Goal: Complete application form: Complete application form

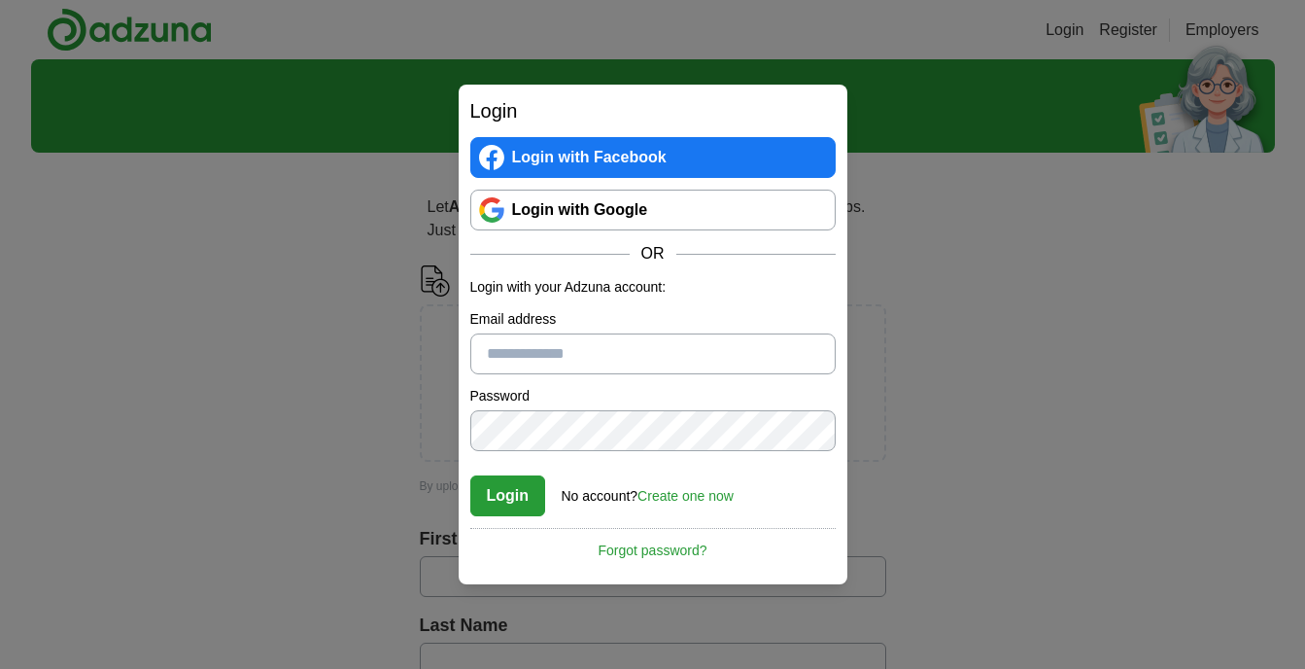
type input "**********"
click at [511, 492] on button "Login" at bounding box center [508, 495] width 76 height 41
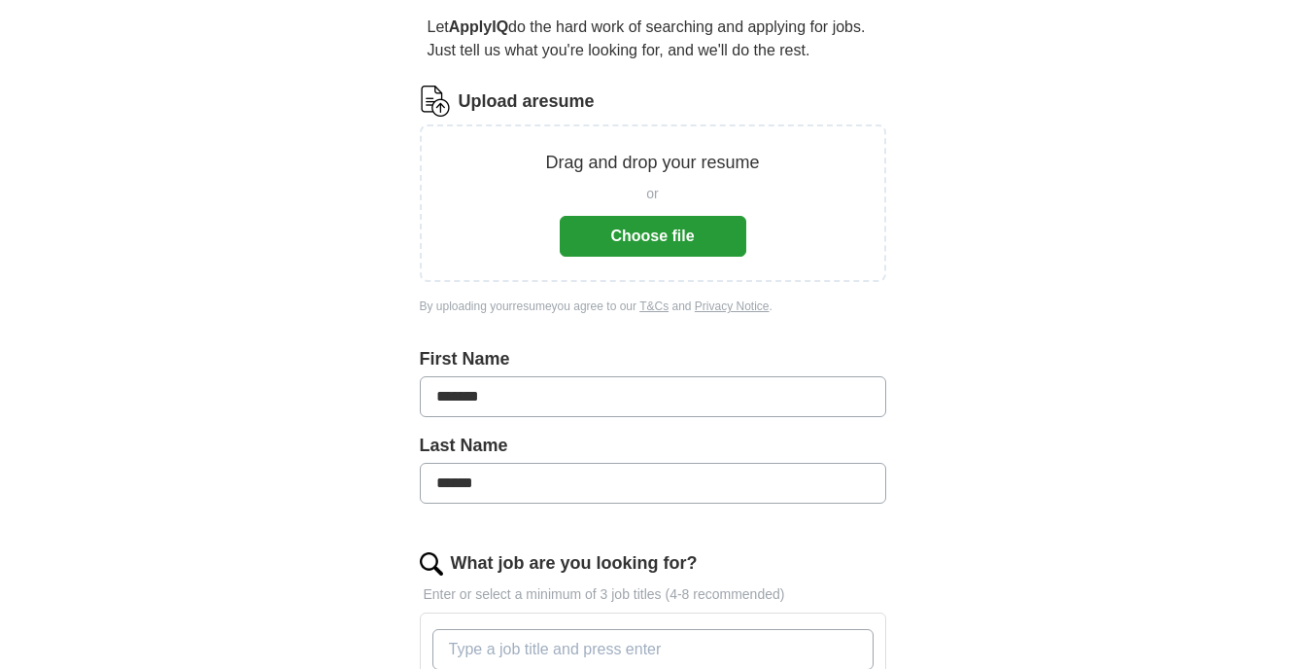
scroll to position [173, 0]
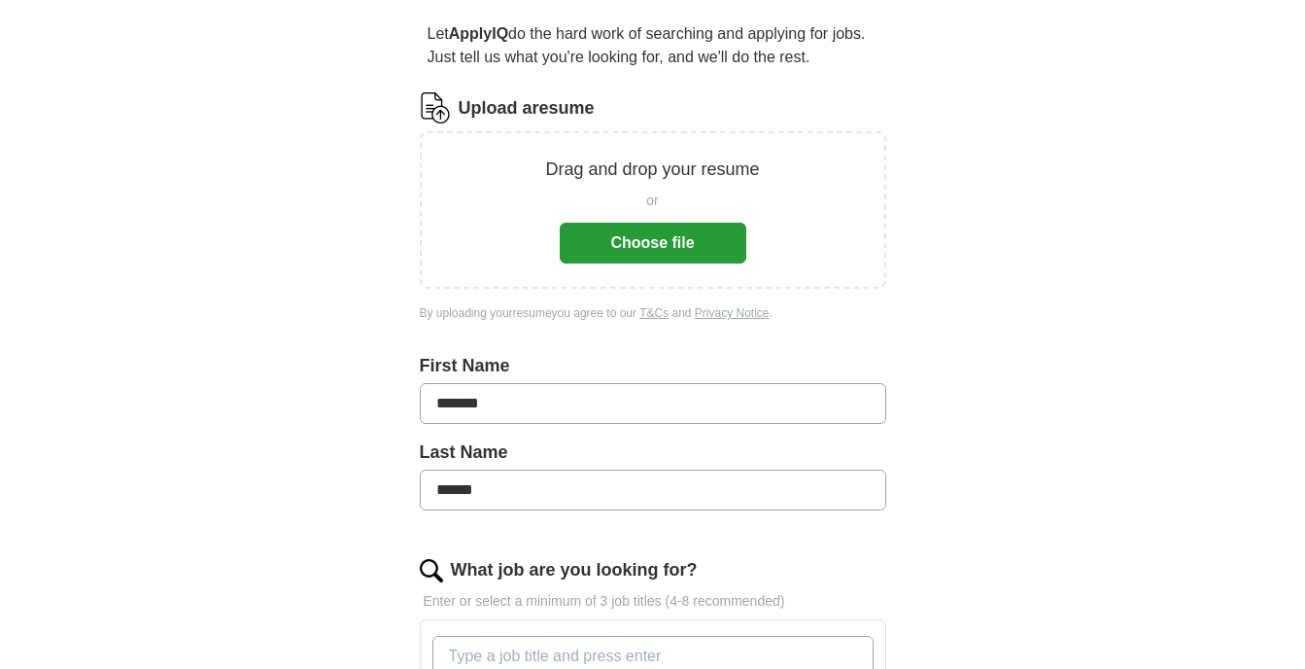
click at [659, 244] on button "Choose file" at bounding box center [653, 243] width 187 height 41
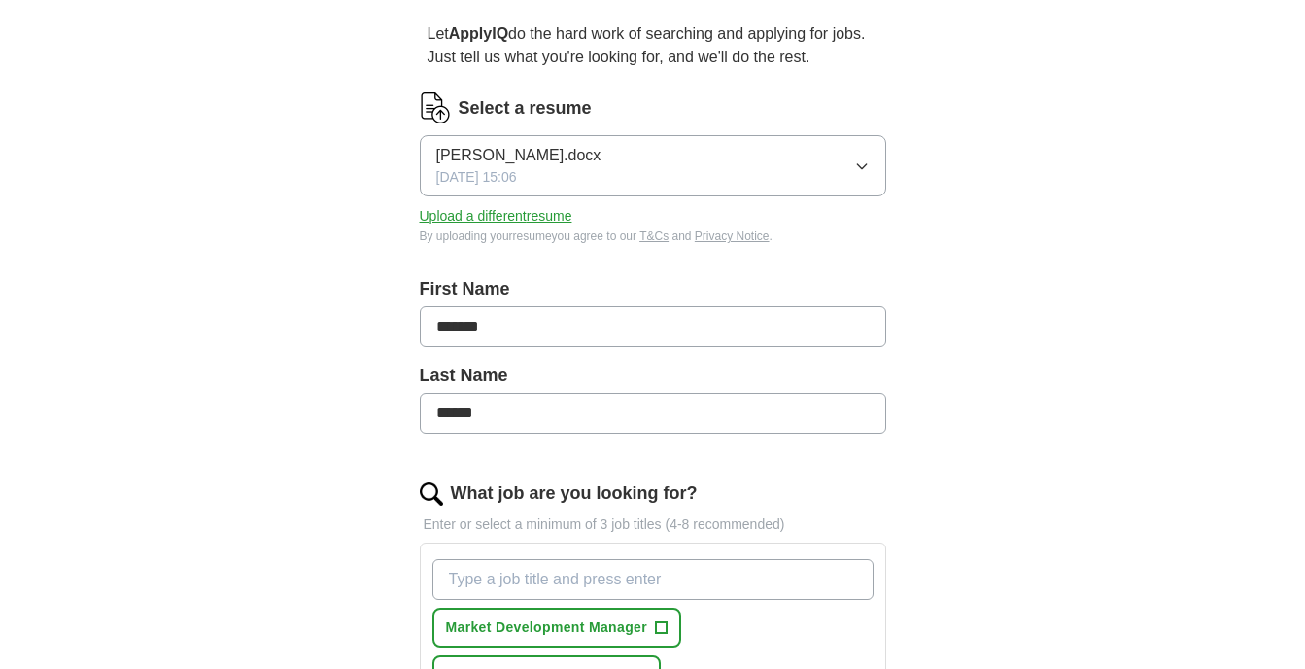
click at [487, 578] on input "What job are you looking for?" at bounding box center [652, 579] width 441 height 41
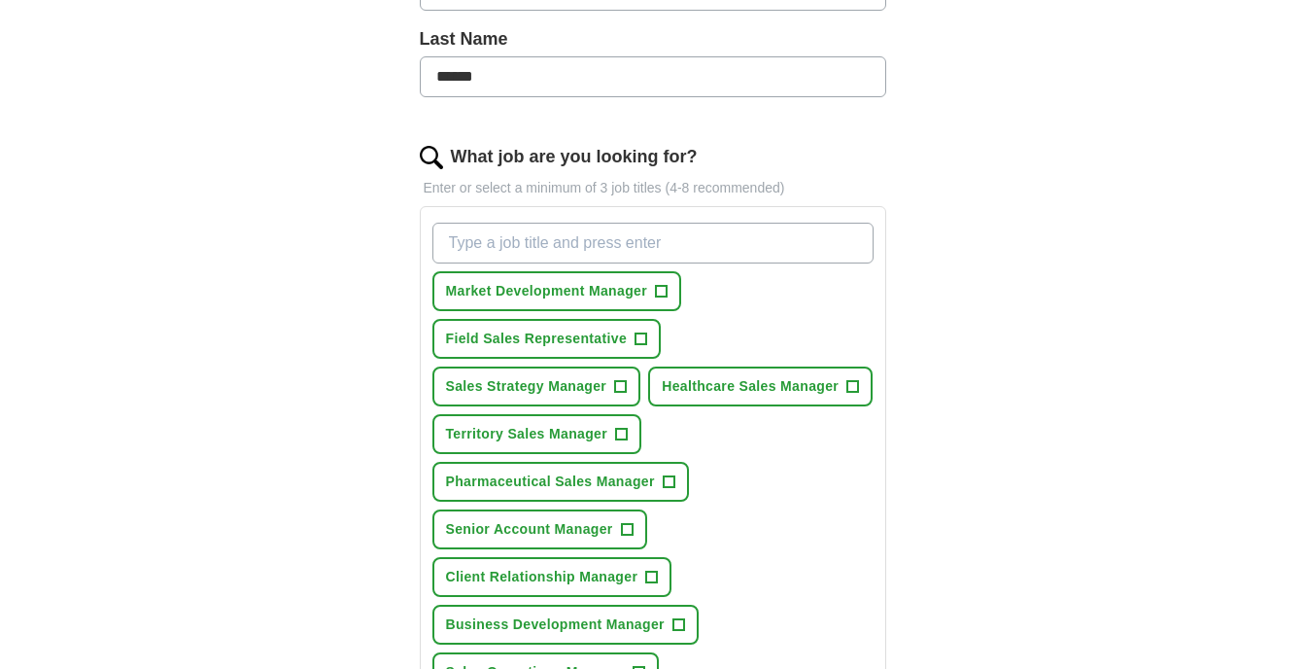
scroll to position [512, 0]
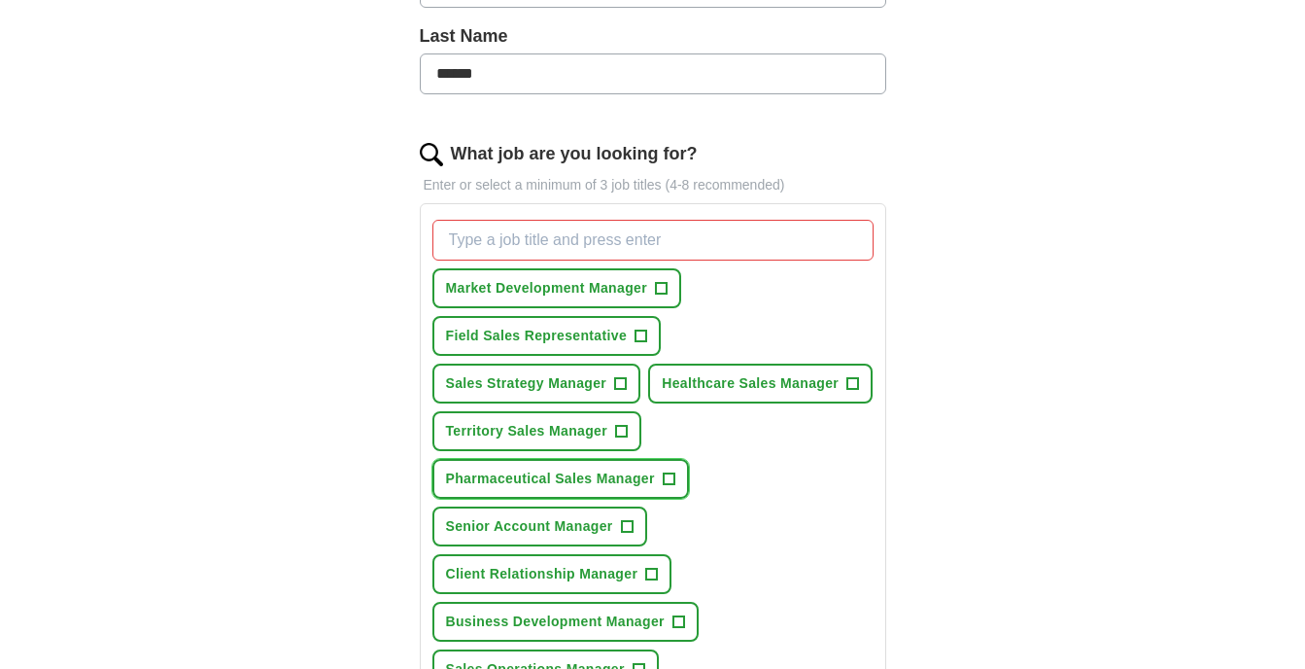
click at [539, 476] on span "Pharmaceutical Sales Manager" at bounding box center [550, 478] width 209 height 20
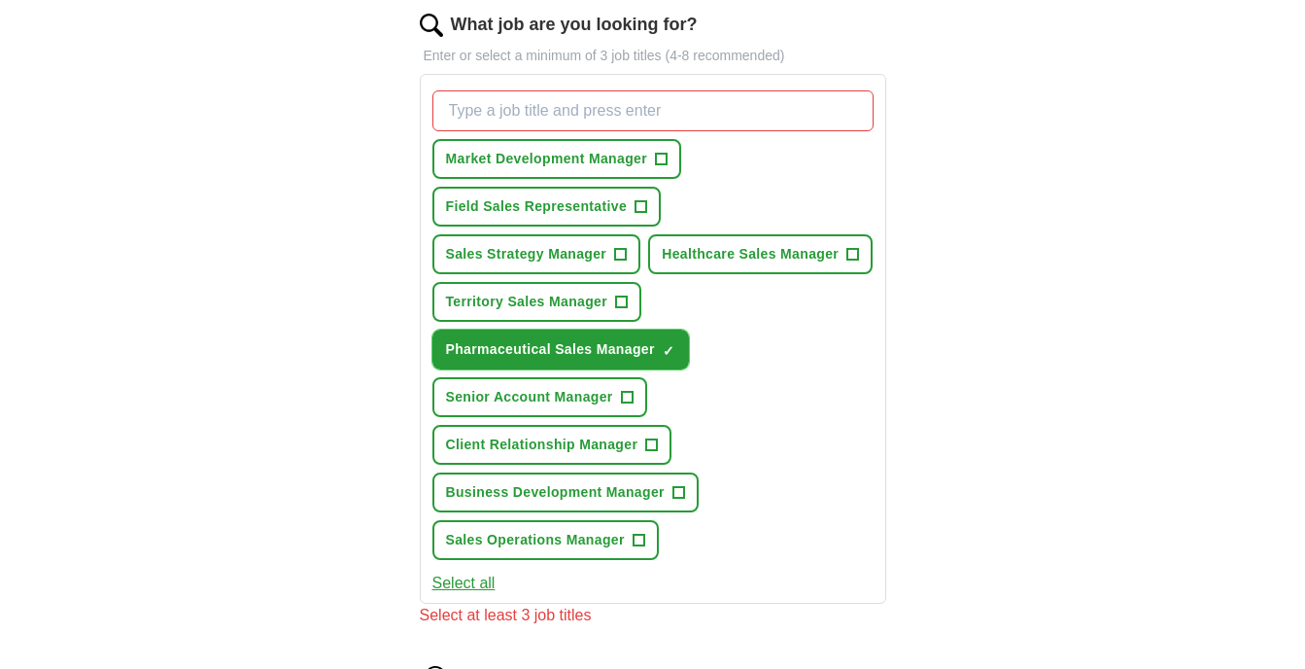
scroll to position [635, 0]
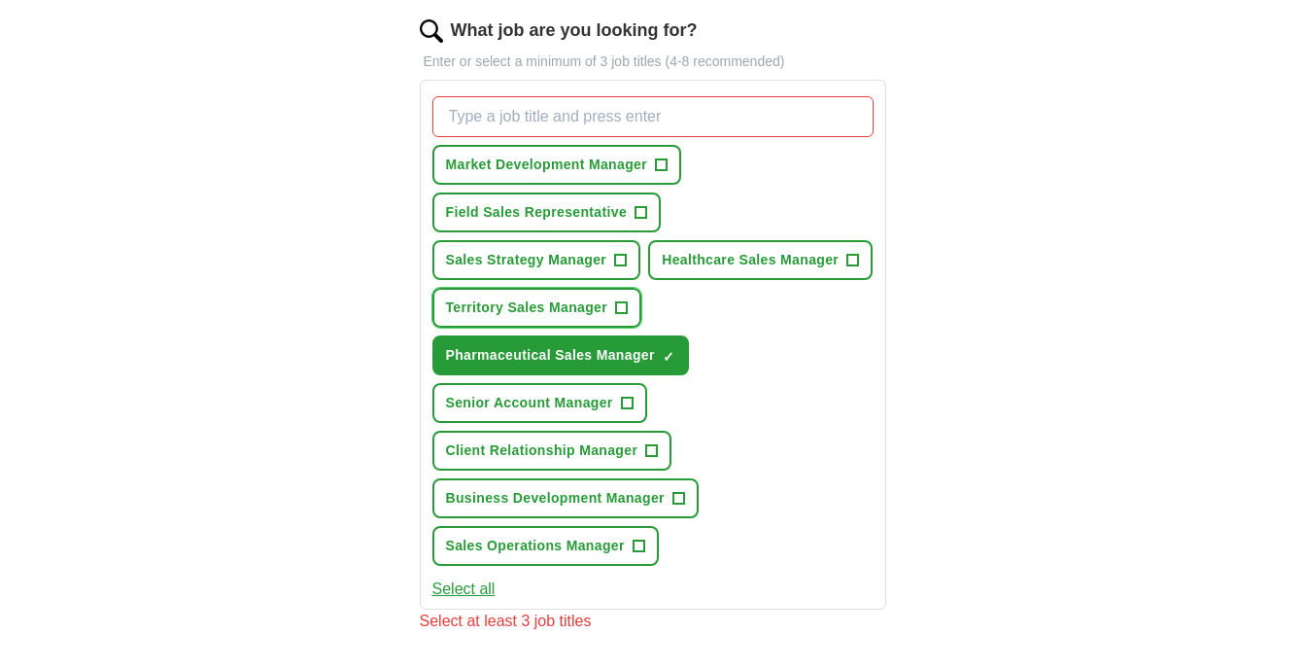
click at [596, 303] on span "Territory Sales Manager" at bounding box center [527, 307] width 162 height 20
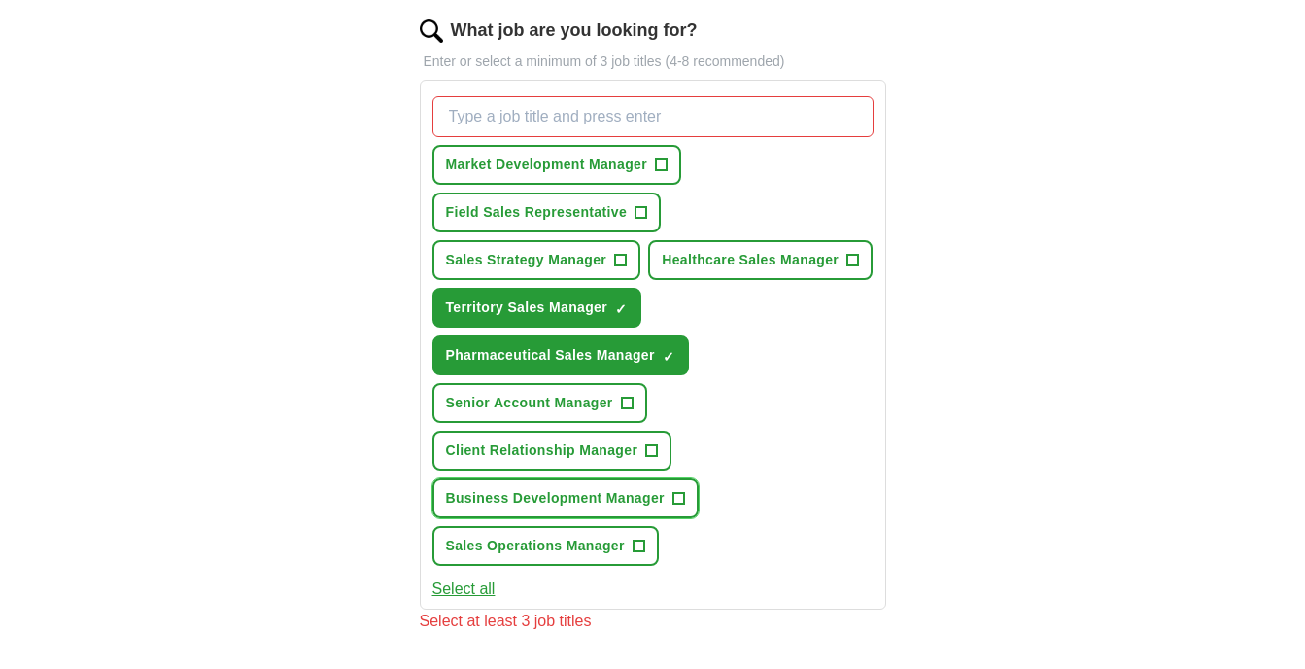
click at [633, 496] on span "Business Development Manager" at bounding box center [555, 498] width 219 height 20
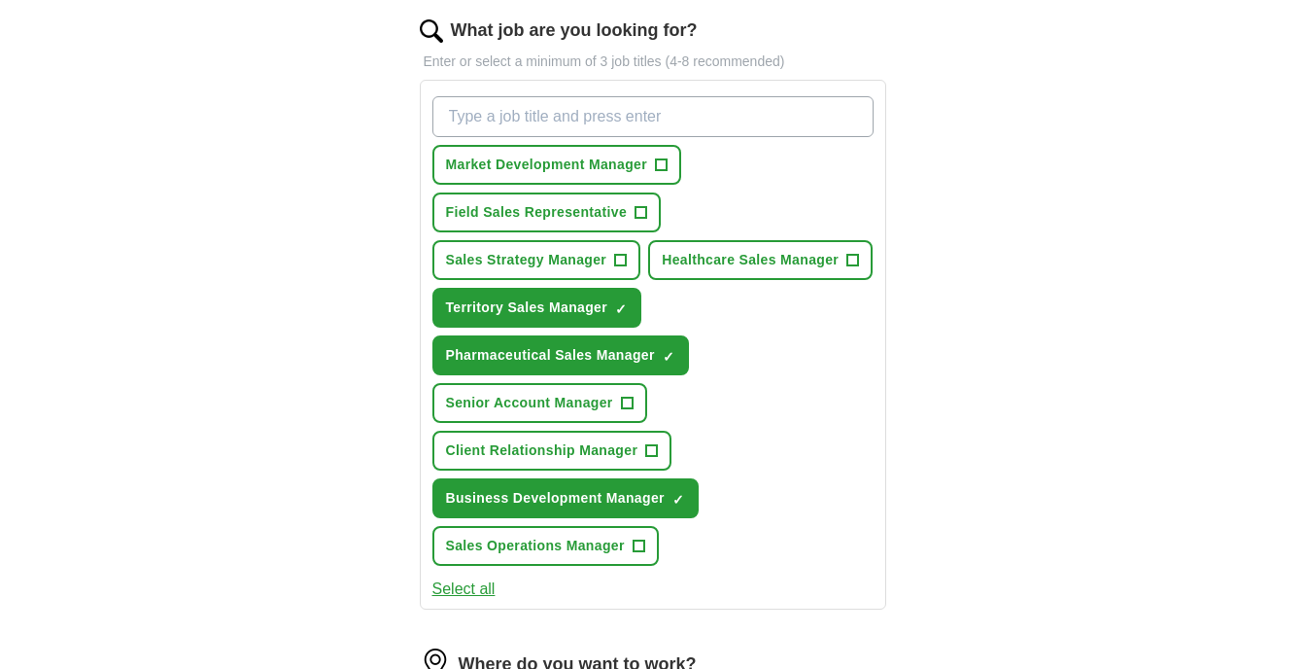
click at [465, 593] on button "Select all" at bounding box center [463, 588] width 63 height 23
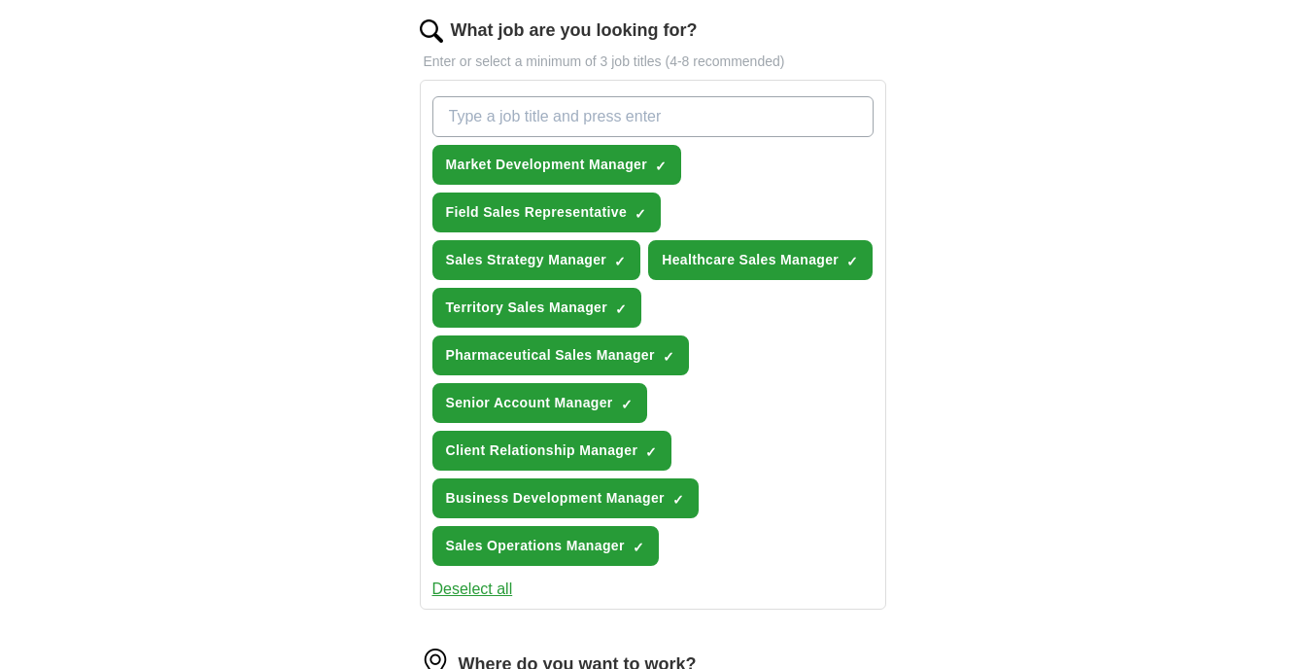
click at [489, 590] on button "Deselect all" at bounding box center [472, 588] width 81 height 23
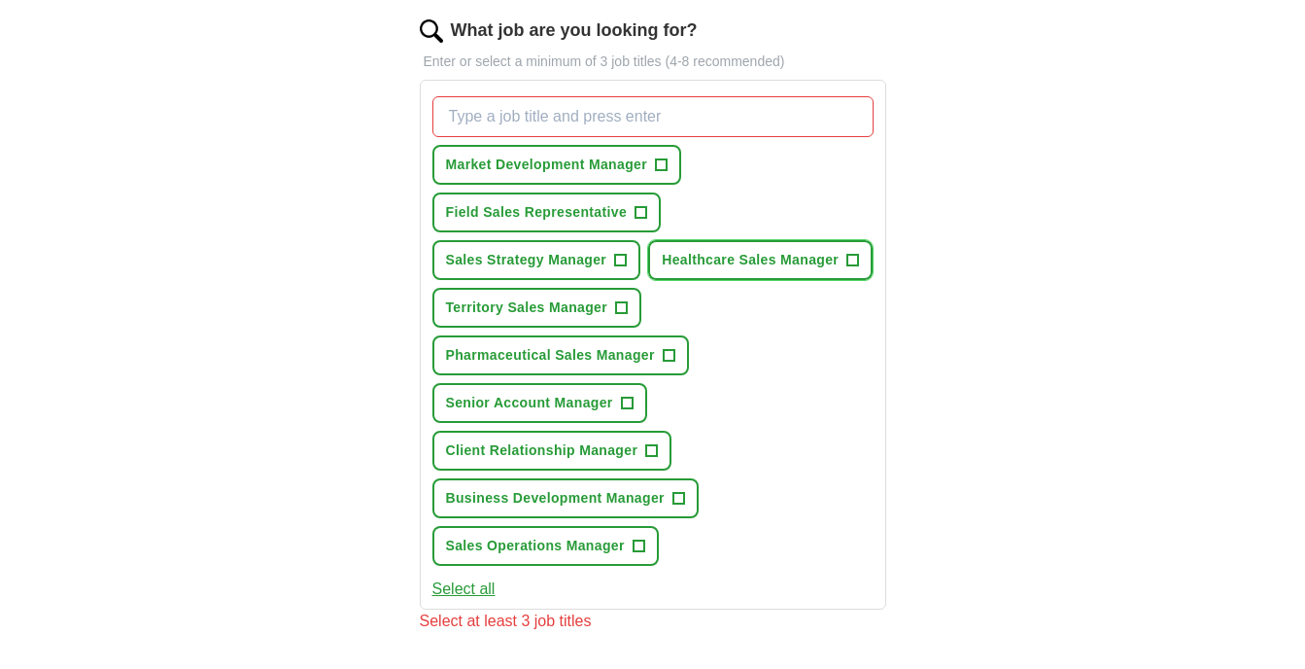
click at [834, 262] on span "Healthcare Sales Manager" at bounding box center [750, 260] width 177 height 20
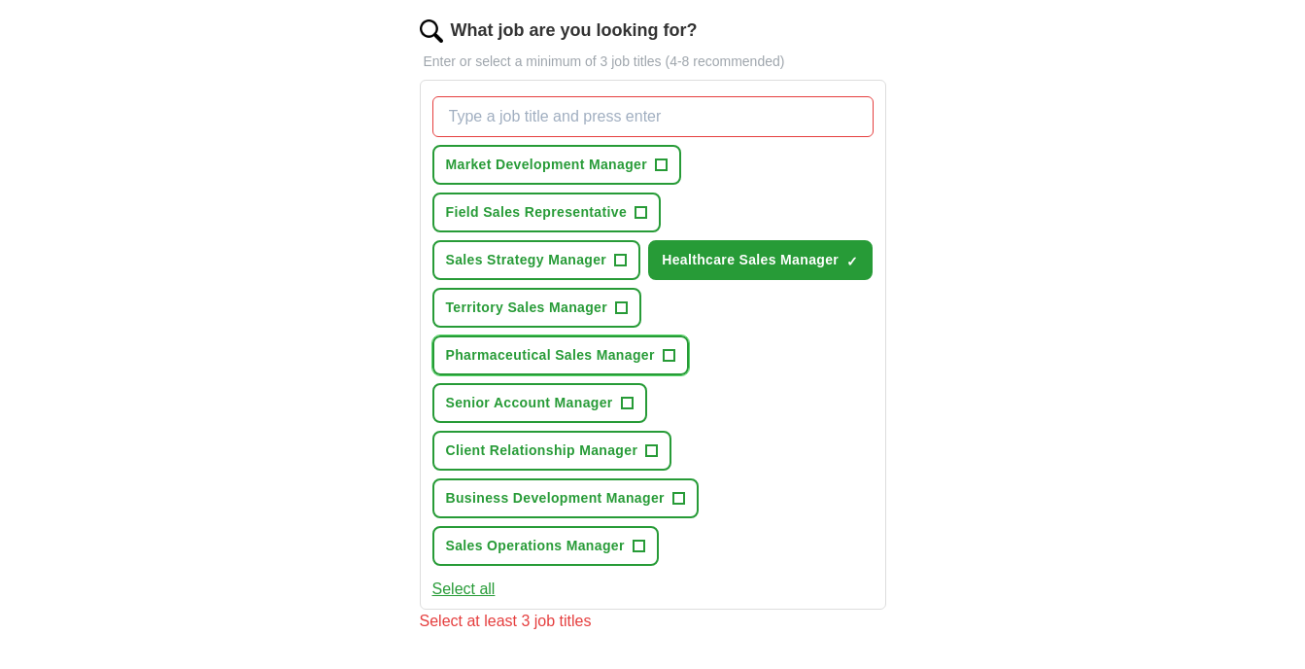
click at [612, 357] on span "Pharmaceutical Sales Manager" at bounding box center [550, 355] width 209 height 20
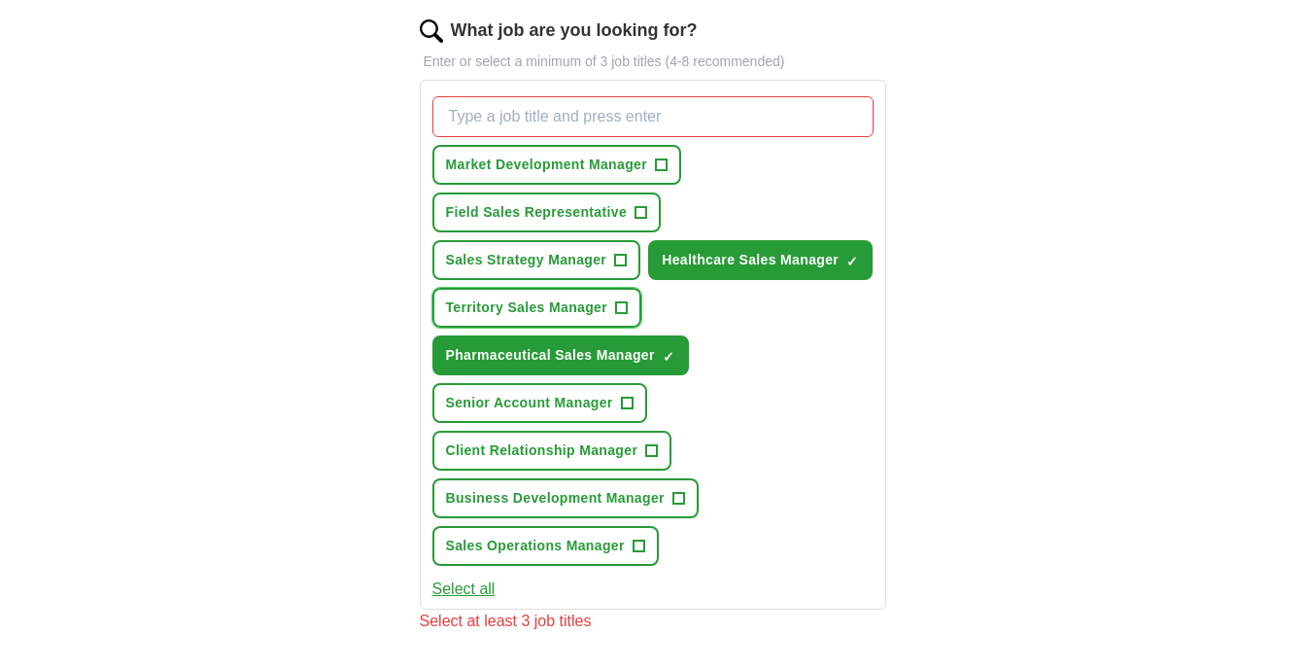
click at [609, 305] on button "Territory Sales Manager +" at bounding box center [537, 308] width 210 height 40
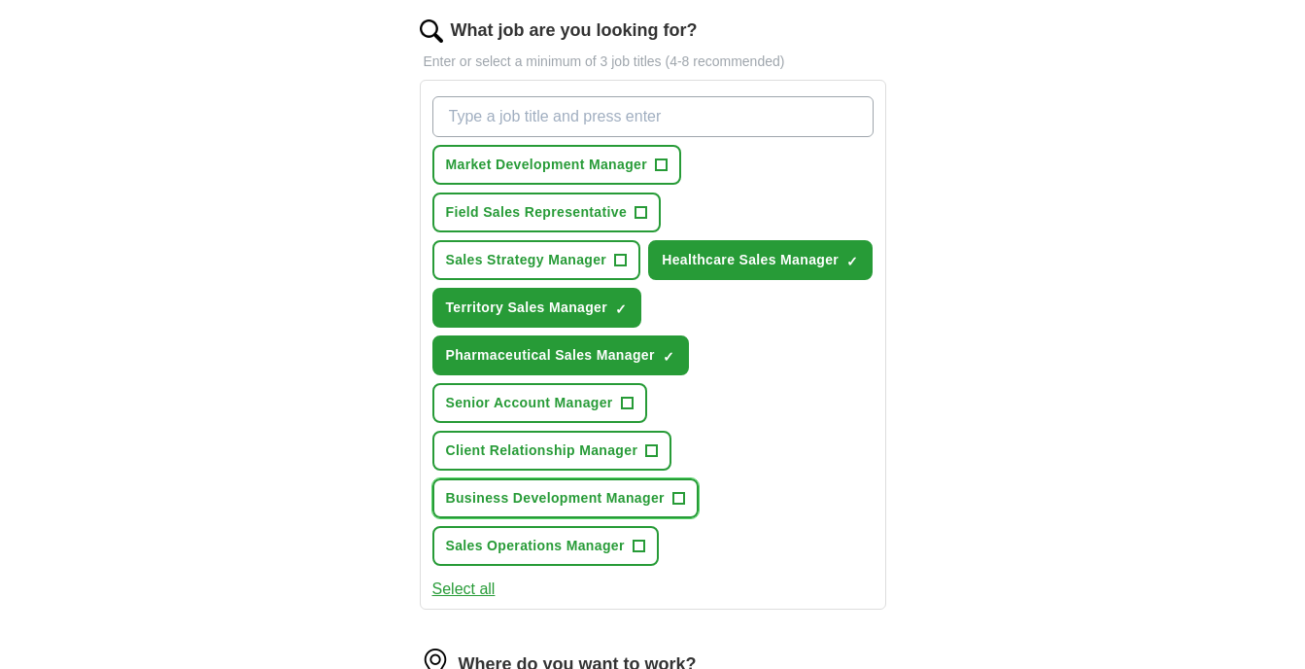
click at [661, 498] on span "Business Development Manager" at bounding box center [555, 498] width 219 height 20
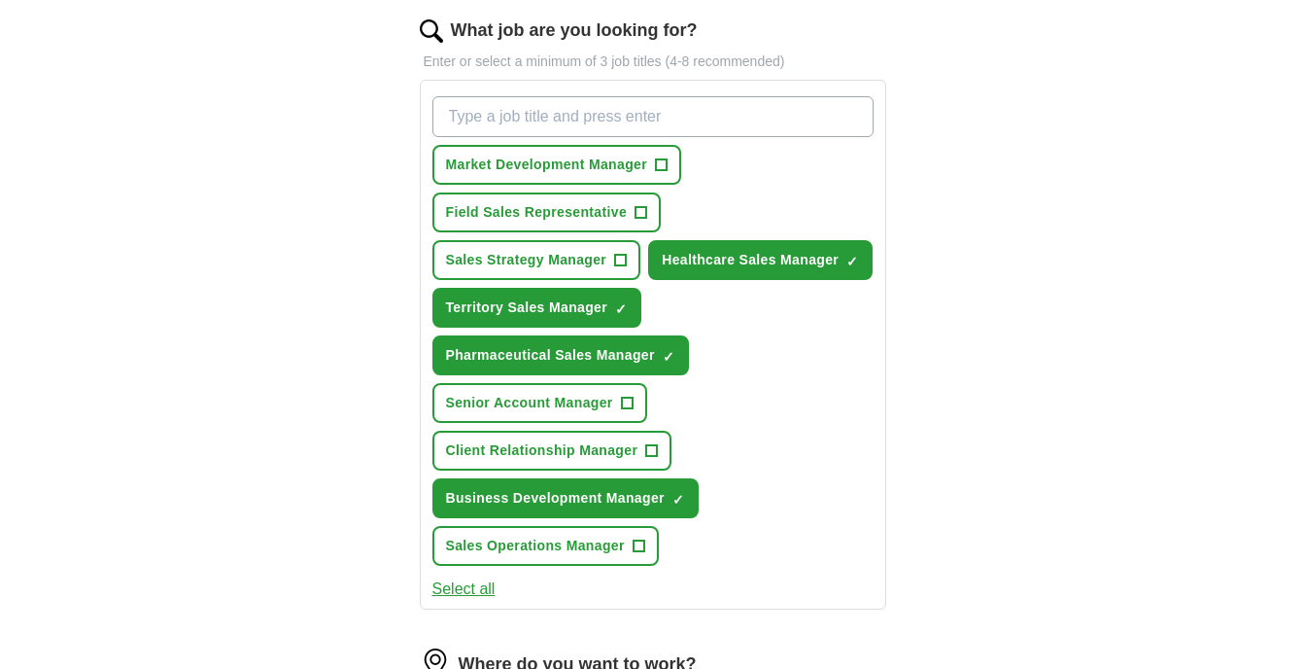
click at [582, 195] on div "Market Development Manager + Field Sales Representative + Sales Strategy Manage…" at bounding box center [653, 330] width 449 height 485
click at [587, 199] on button "Field Sales Representative +" at bounding box center [546, 212] width 229 height 40
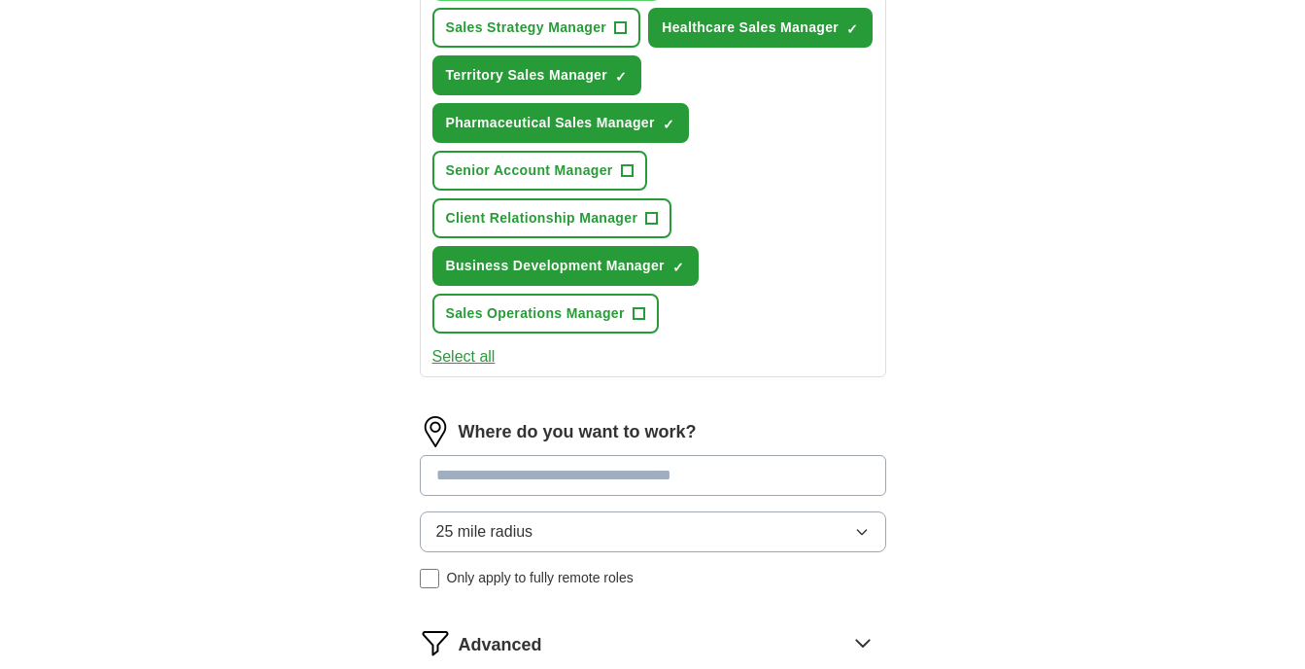
scroll to position [885, 0]
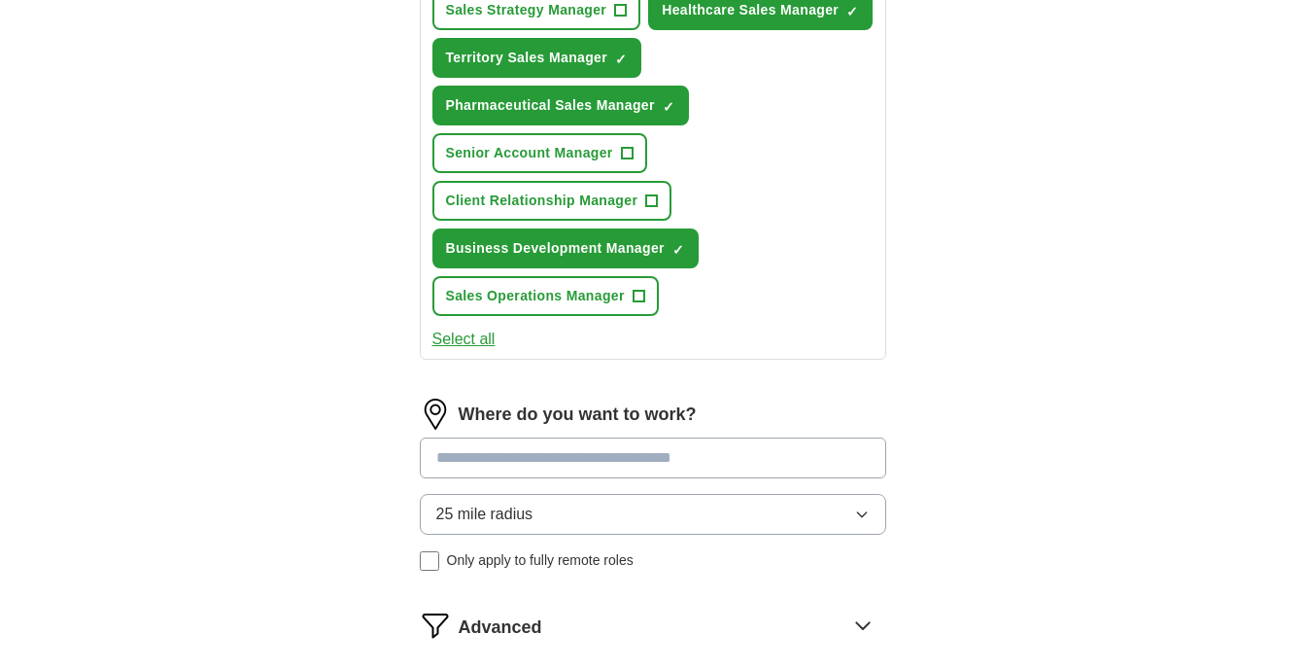
click at [496, 463] on input at bounding box center [653, 457] width 466 height 41
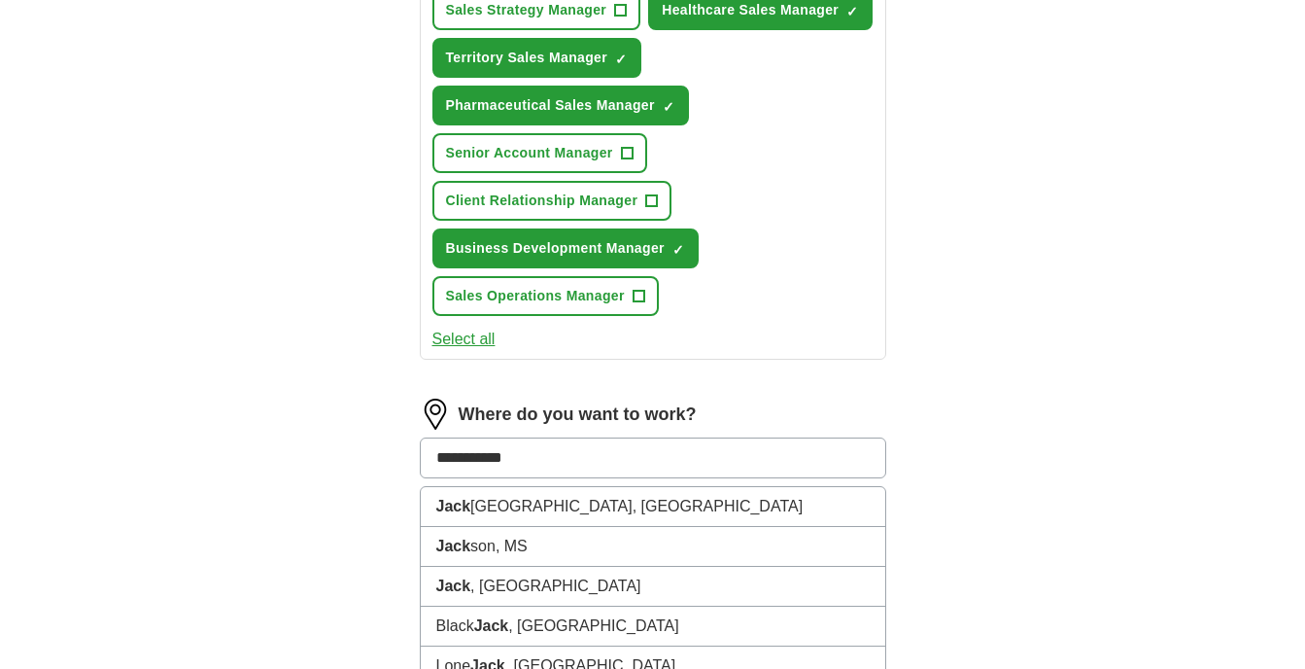
type input "**********"
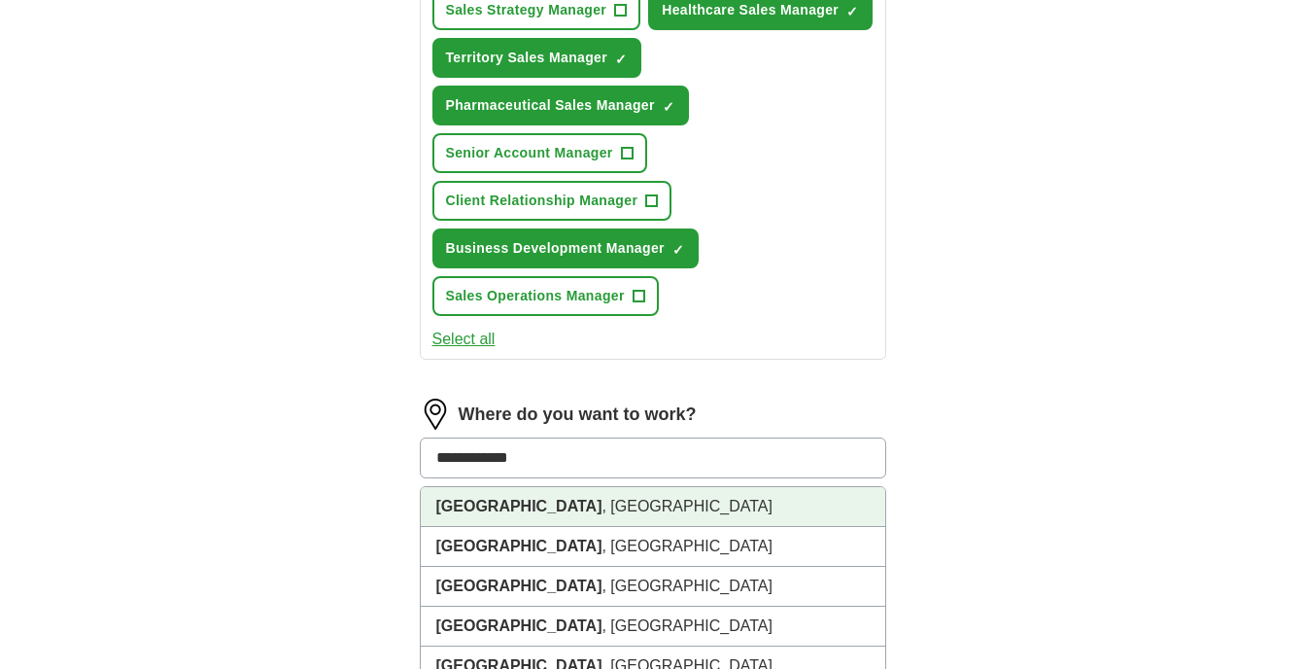
click at [519, 516] on li "Jacksonville , FL" at bounding box center [653, 507] width 464 height 40
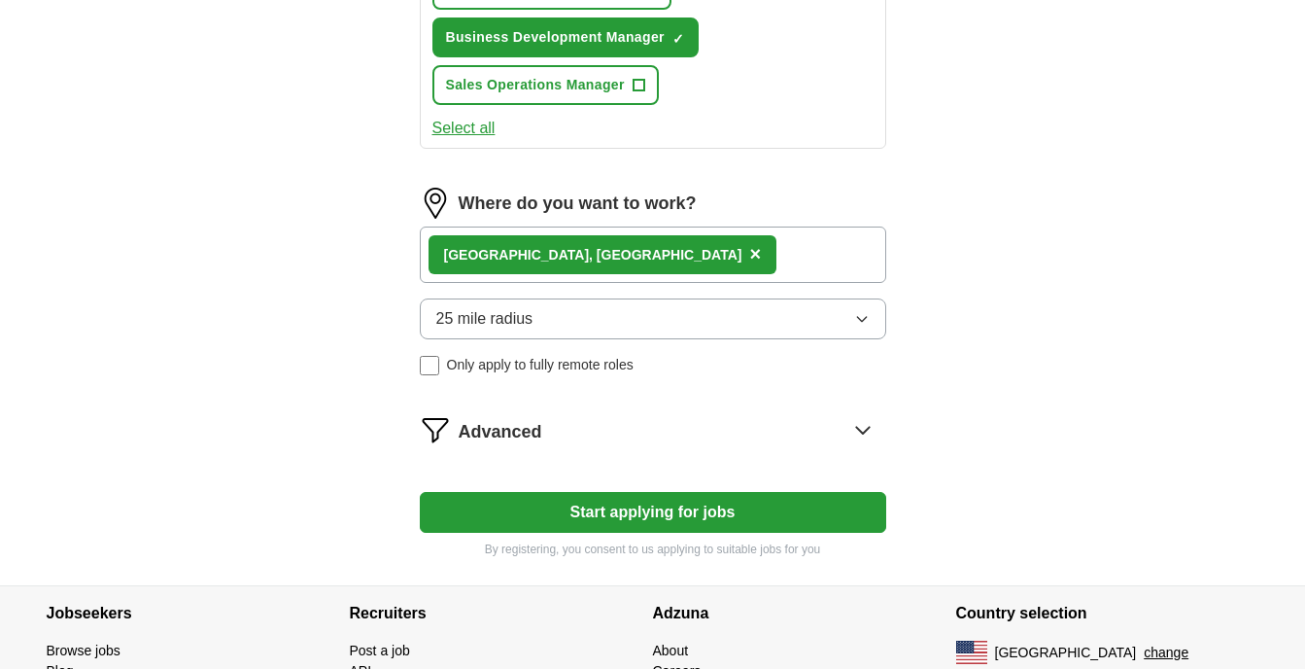
scroll to position [1119, 0]
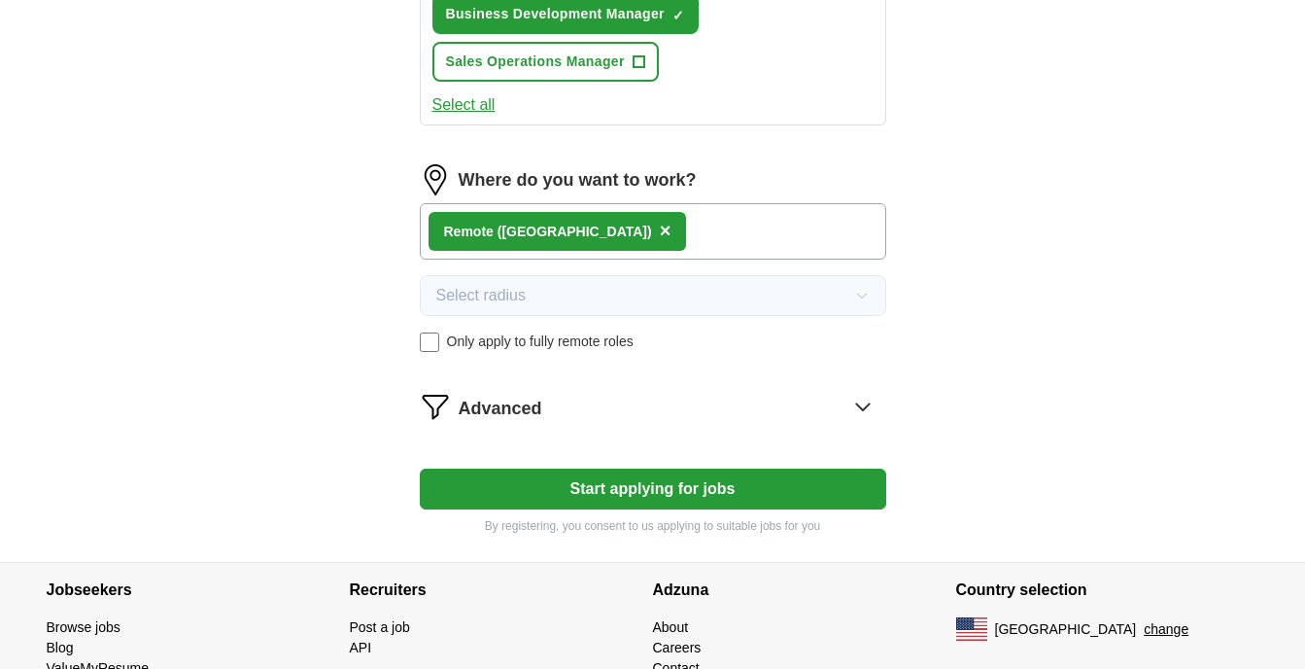
click at [660, 229] on span "×" at bounding box center [666, 230] width 12 height 21
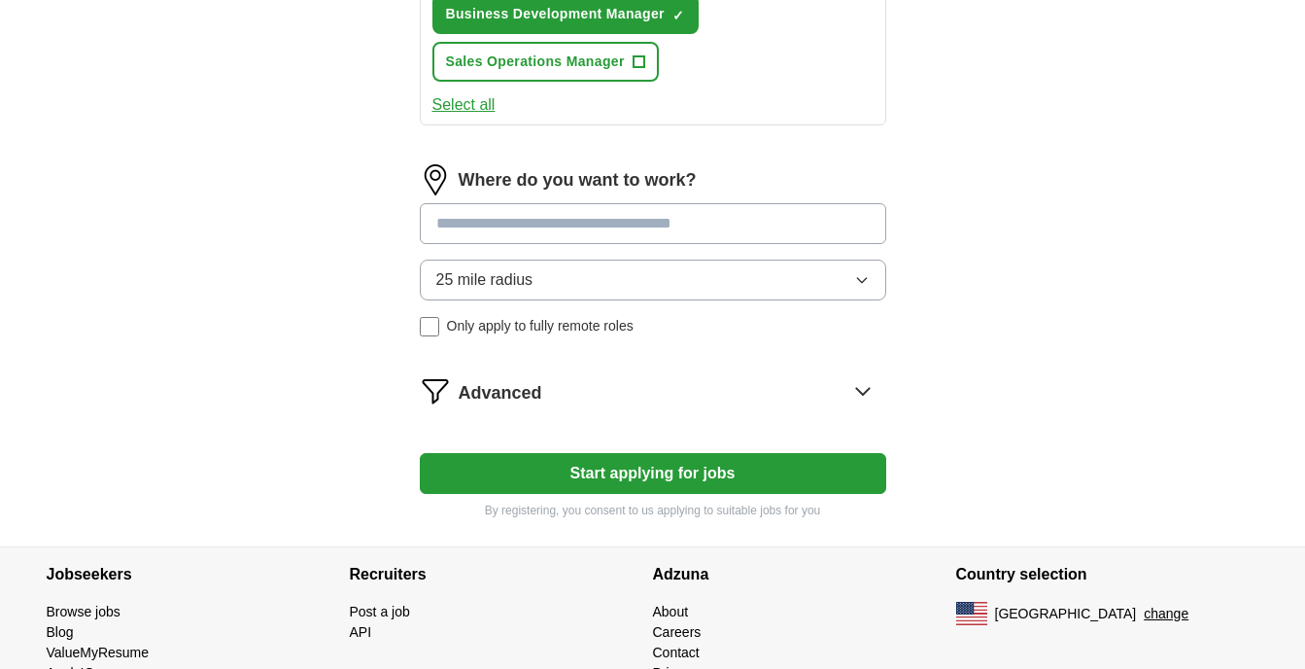
click at [457, 223] on input at bounding box center [653, 223] width 466 height 41
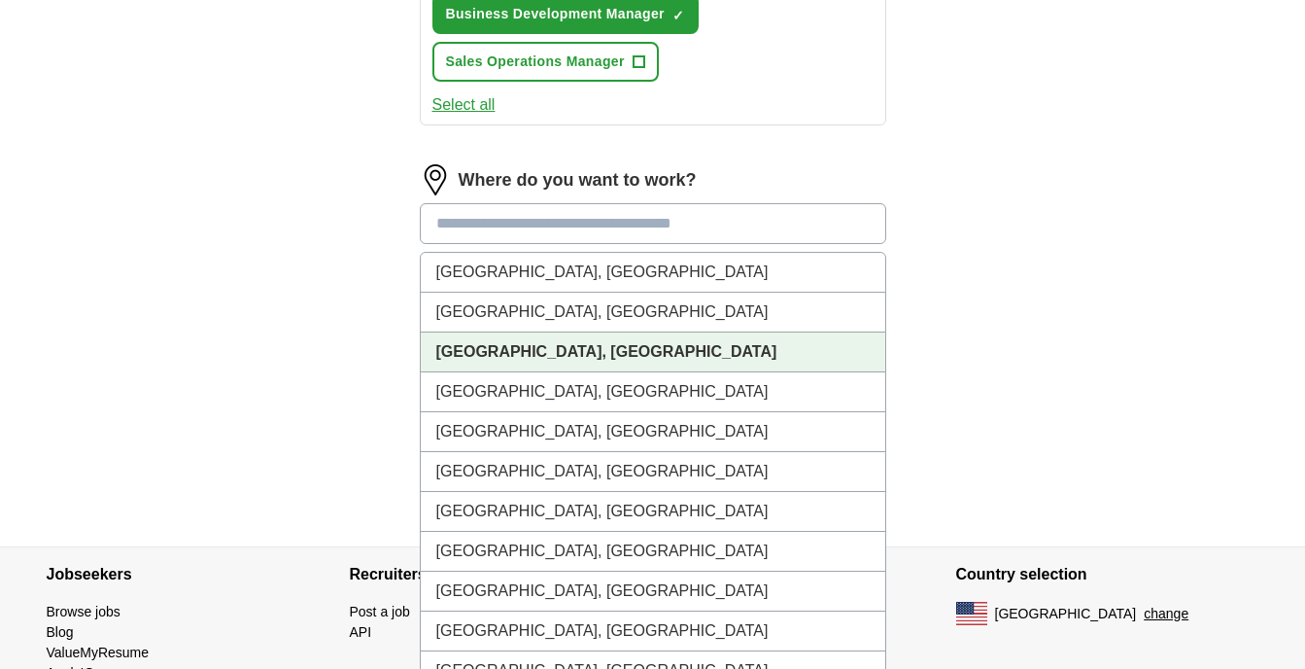
click at [532, 358] on strong "Jacksonville, FL" at bounding box center [606, 351] width 341 height 17
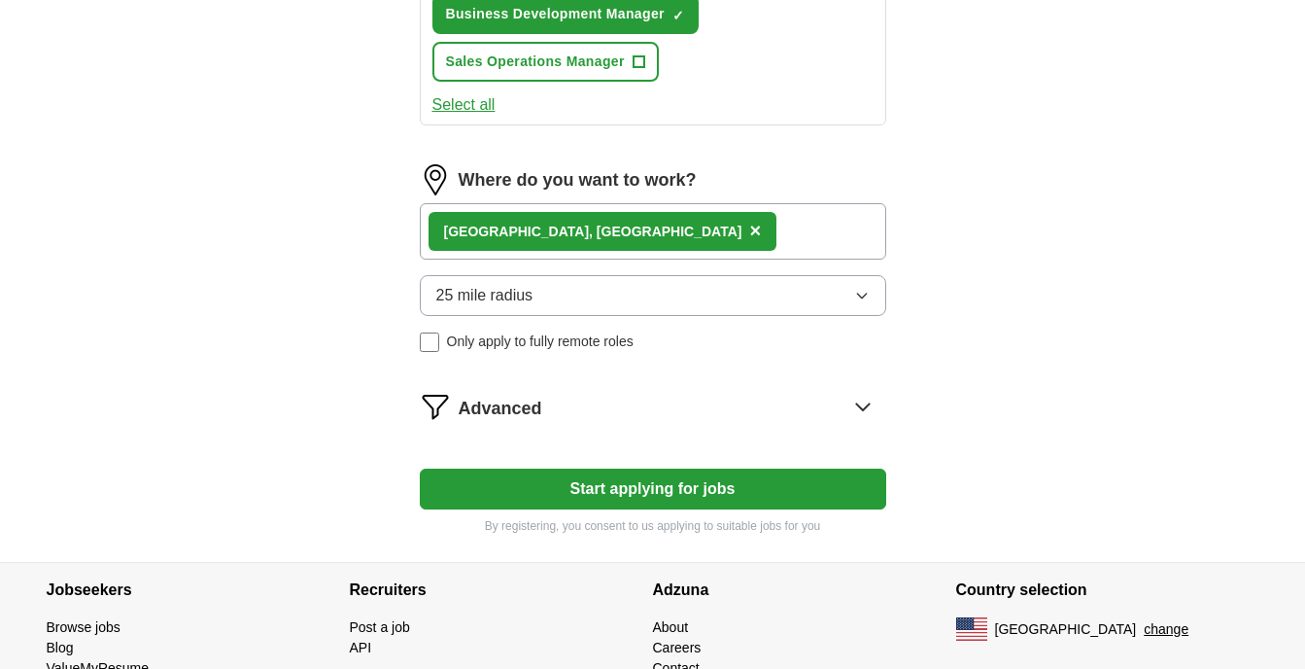
click at [749, 228] on span "×" at bounding box center [755, 230] width 12 height 21
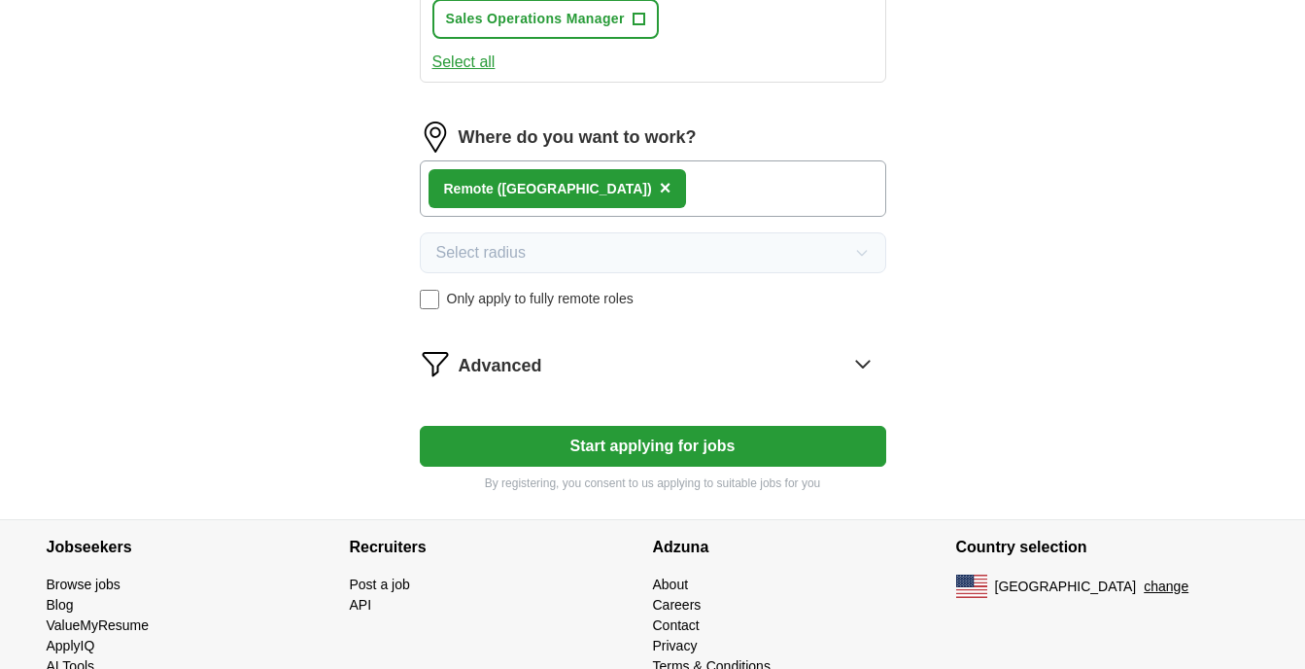
scroll to position [1209, 0]
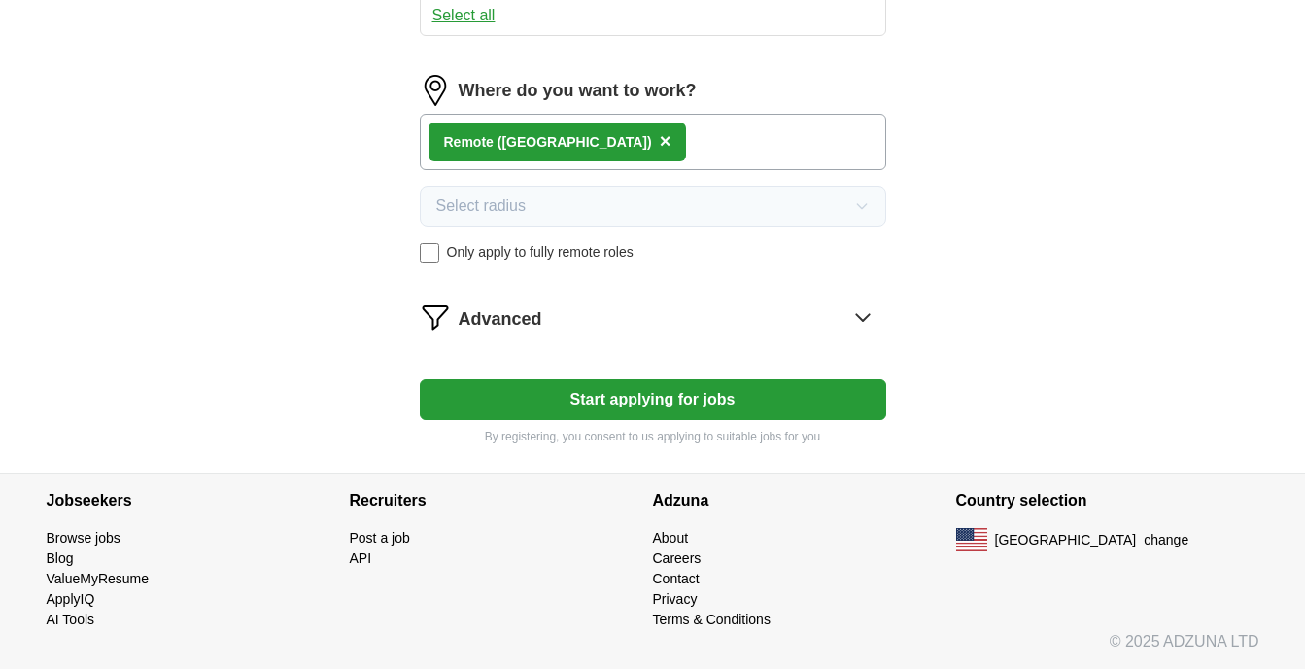
click at [681, 399] on button "Start applying for jobs" at bounding box center [653, 399] width 466 height 41
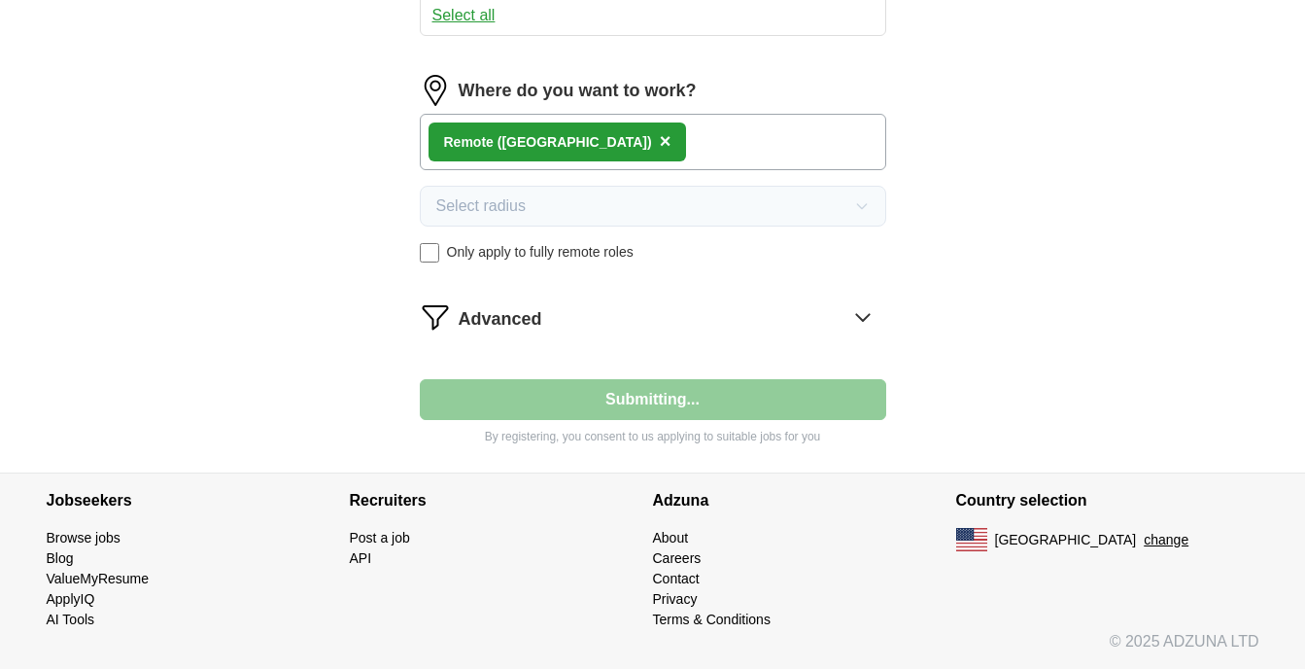
select select "**"
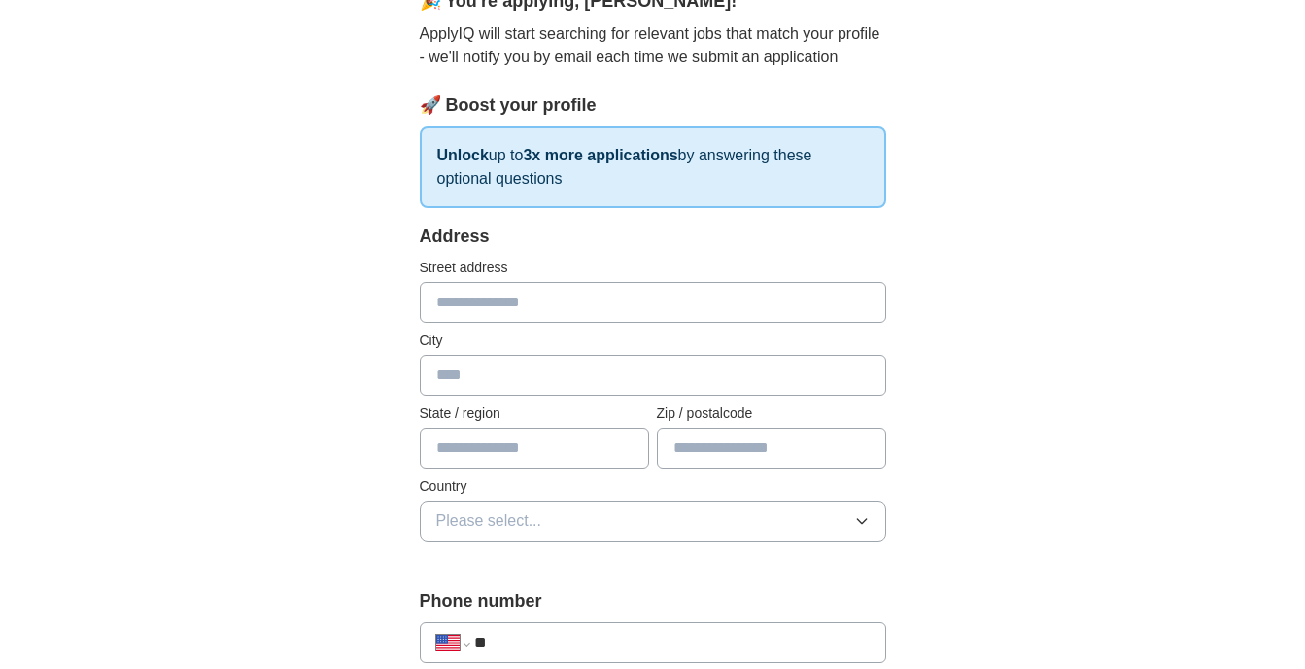
scroll to position [237, 0]
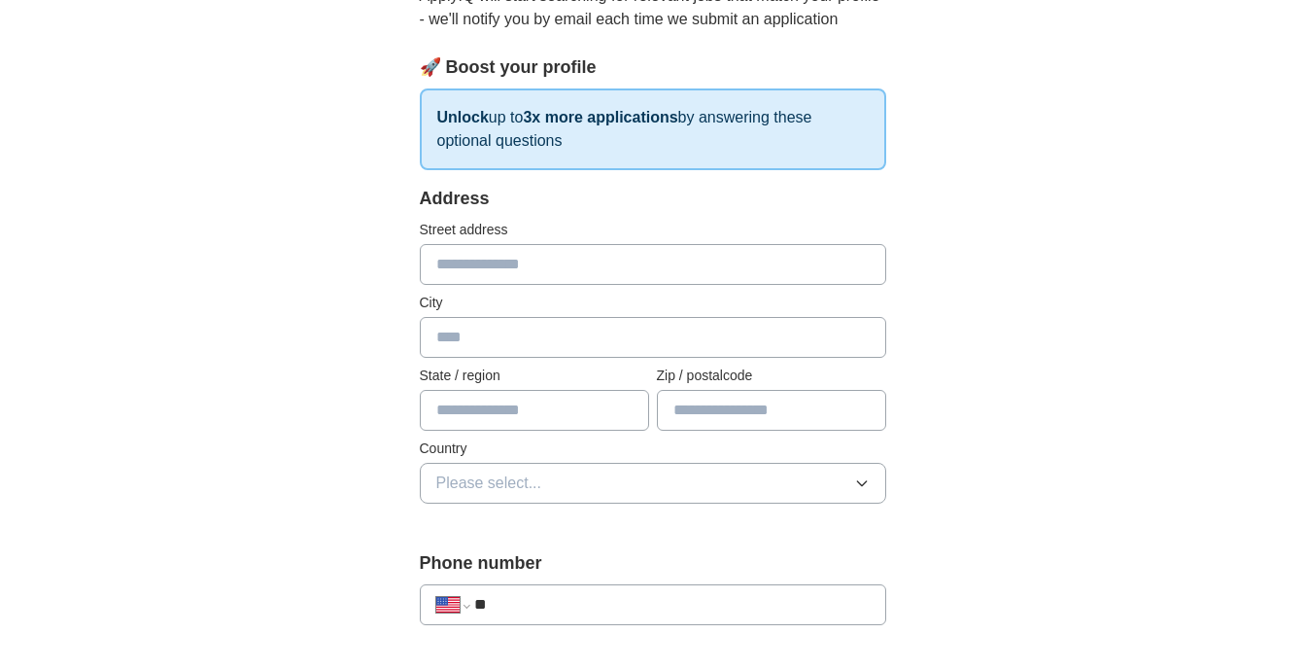
click at [458, 258] on input "text" at bounding box center [653, 264] width 466 height 41
type input "**********"
type input "**"
type input "*****"
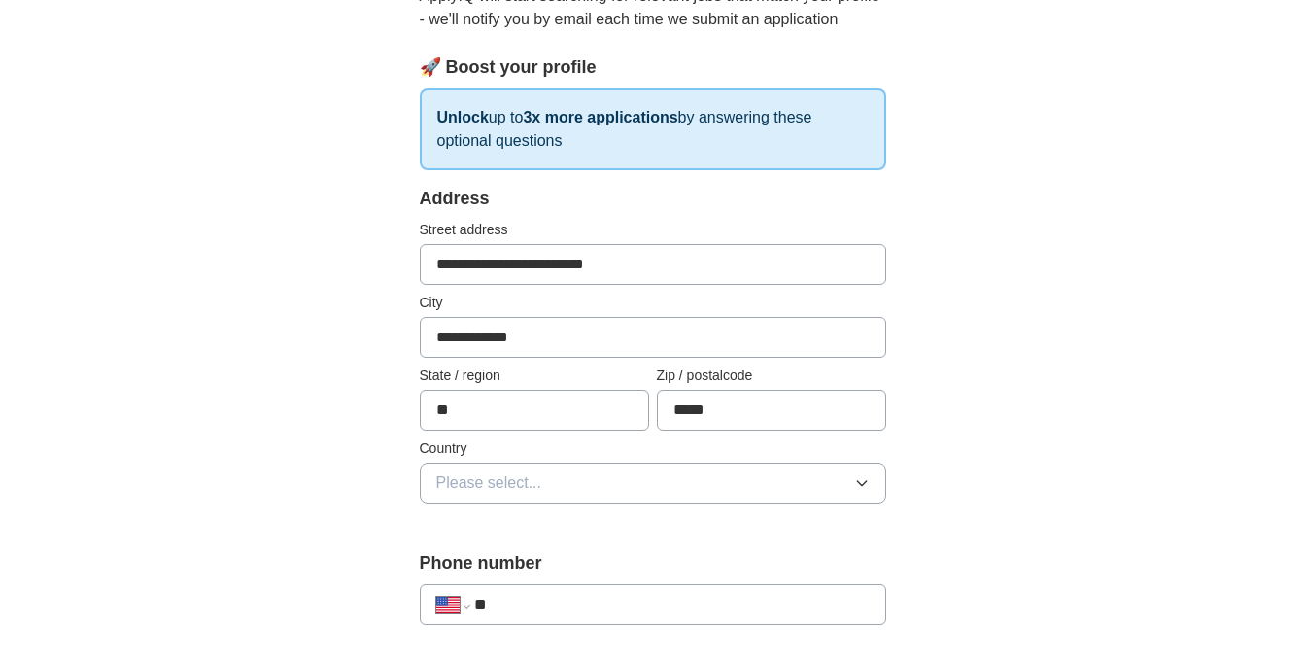
click at [478, 481] on span "Please select..." at bounding box center [489, 482] width 106 height 23
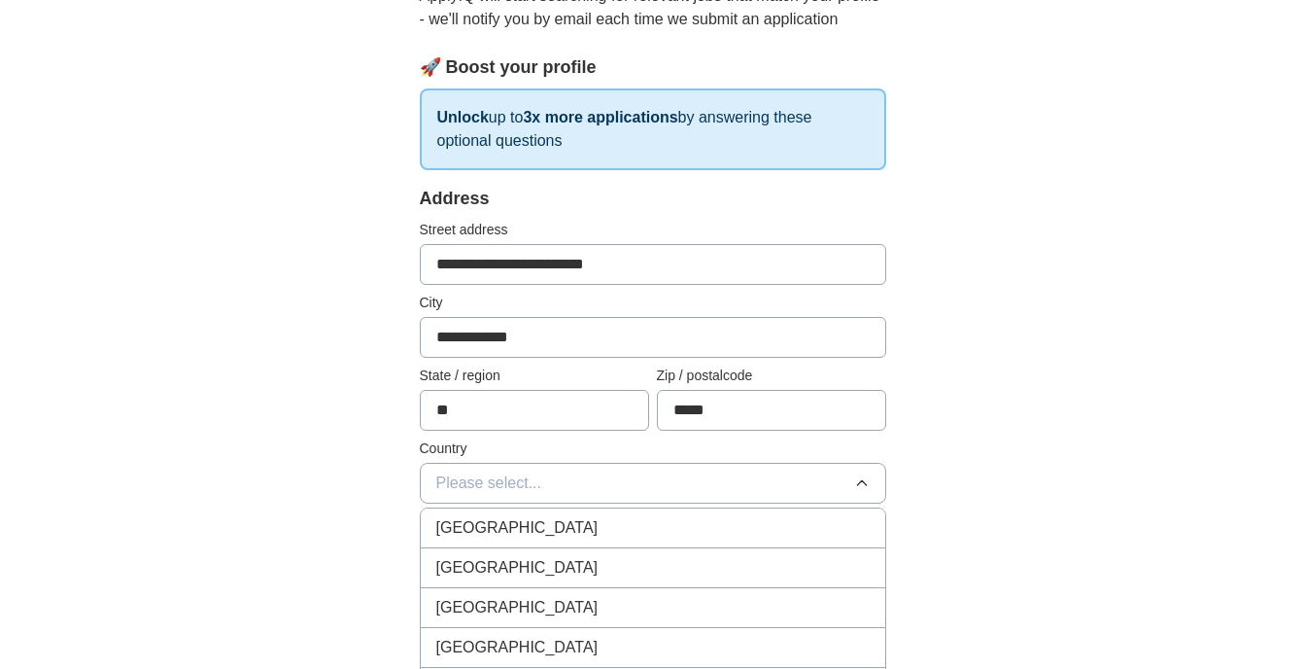
click at [520, 569] on span "United States" at bounding box center [517, 567] width 162 height 23
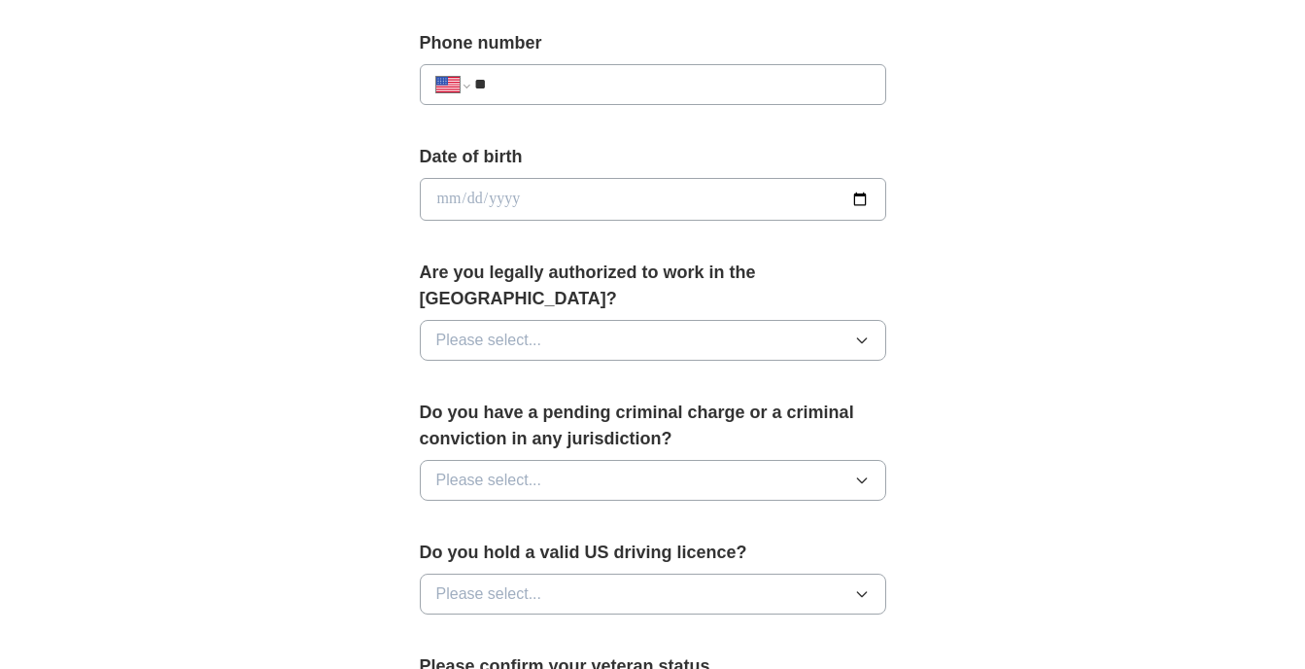
scroll to position [744, 0]
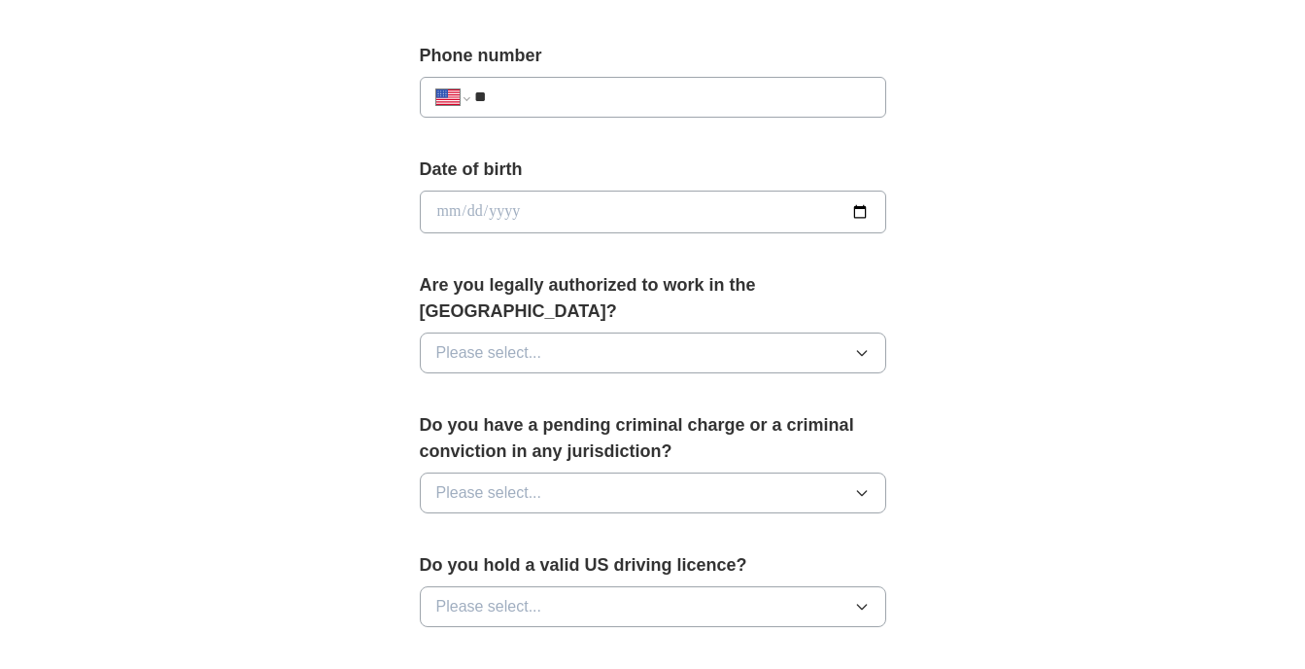
click at [541, 98] on input "**" at bounding box center [671, 97] width 395 height 23
type input "**********"
click at [871, 215] on input "date" at bounding box center [653, 211] width 466 height 43
click at [858, 206] on input "date" at bounding box center [653, 211] width 466 height 43
click at [452, 202] on input "date" at bounding box center [653, 211] width 466 height 43
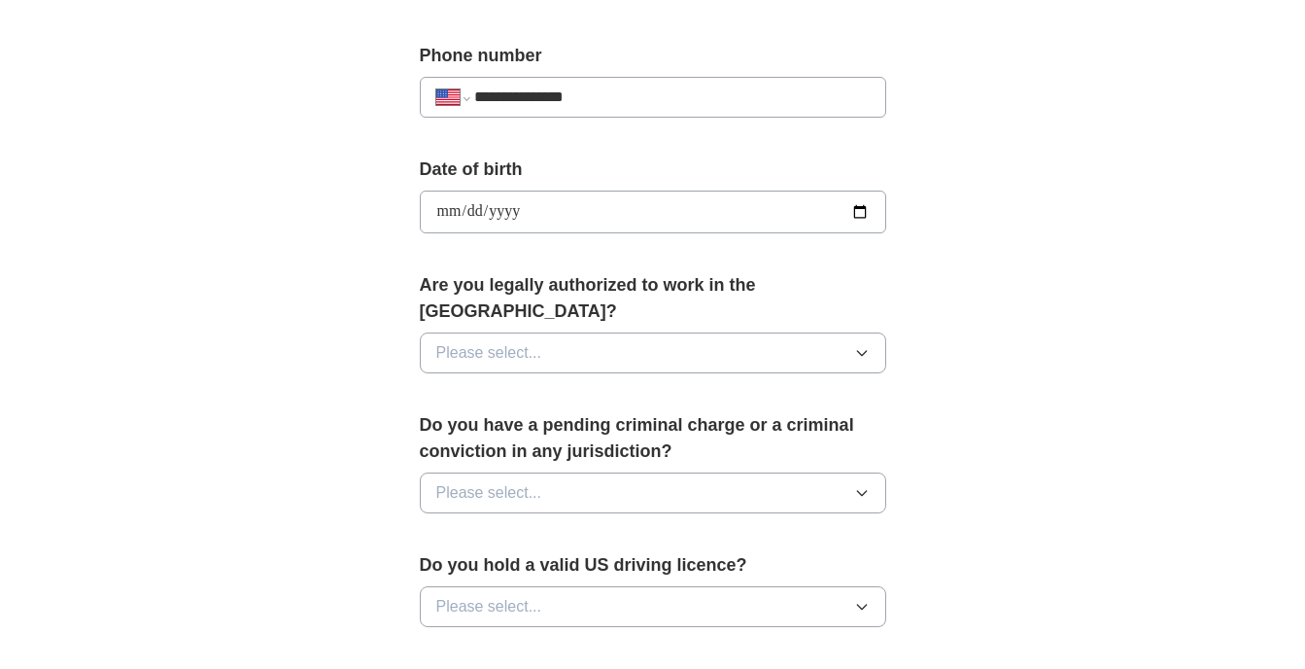
type input "**********"
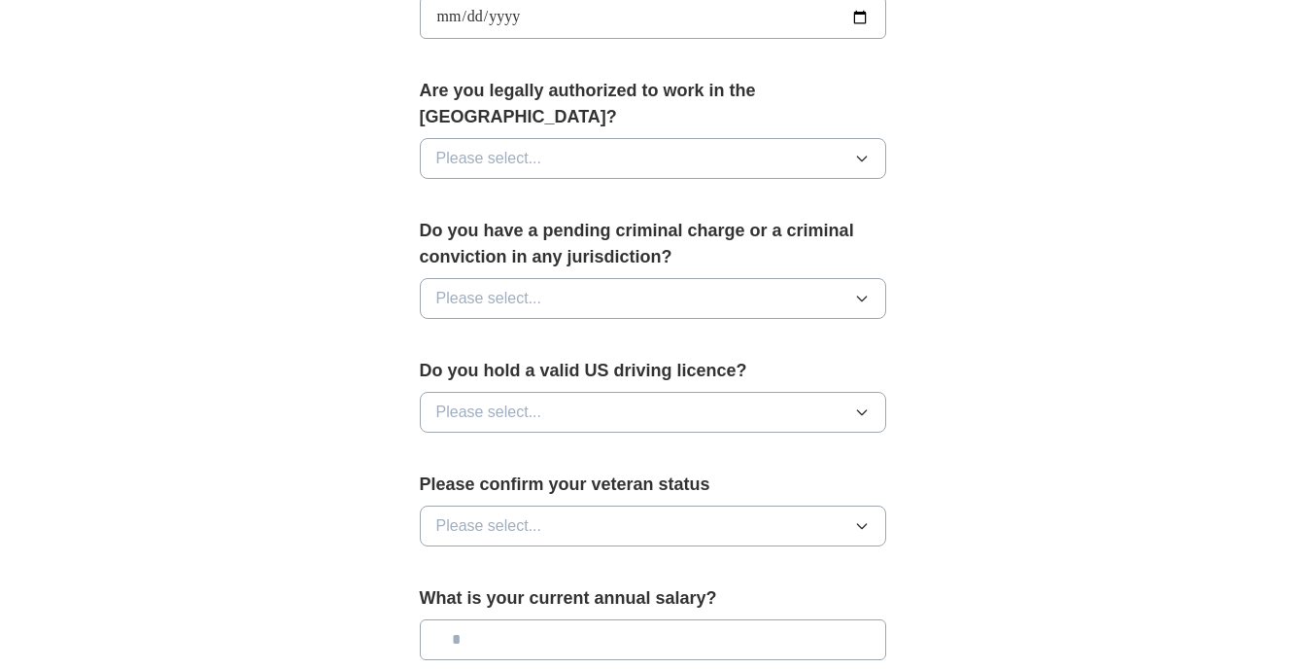
click at [846, 140] on button "Please select..." at bounding box center [653, 158] width 466 height 41
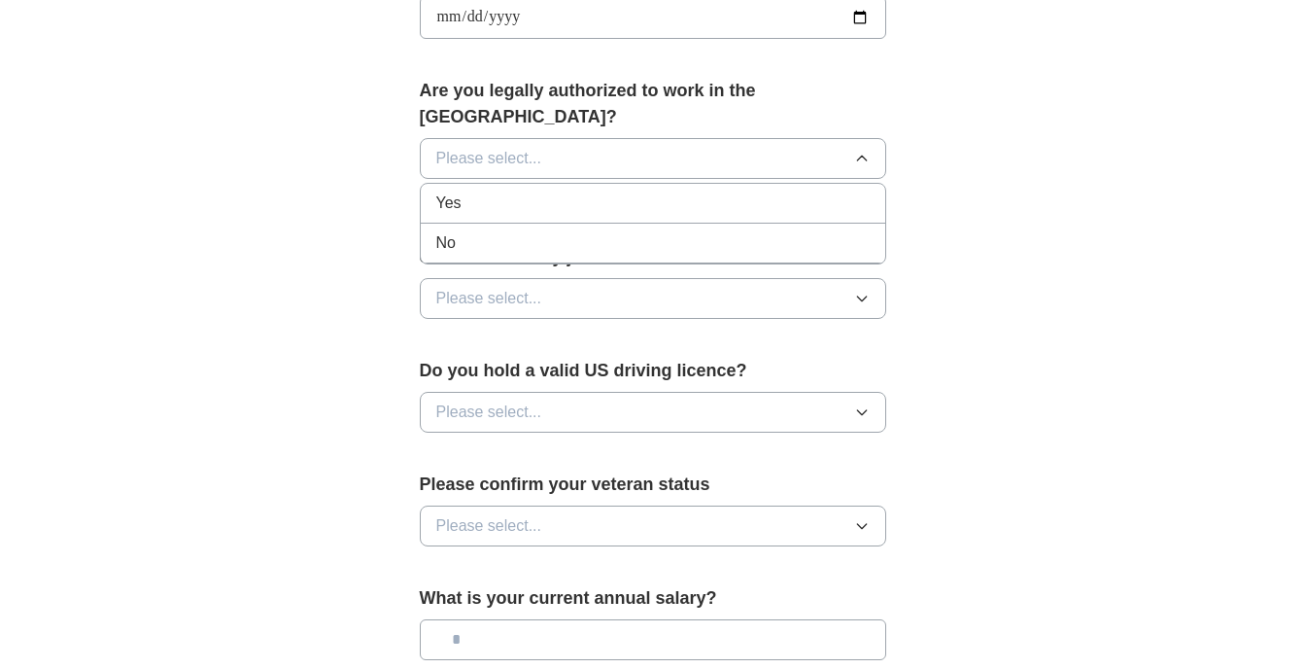
click at [800, 191] on div "Yes" at bounding box center [652, 202] width 433 height 23
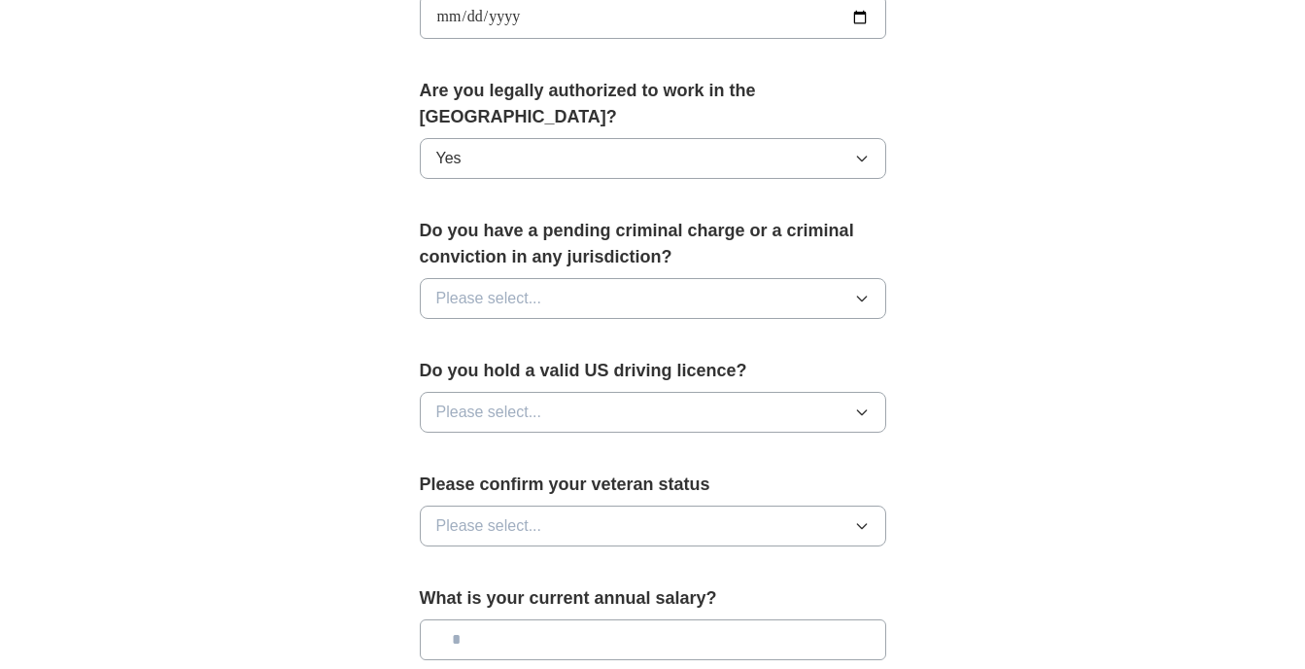
click at [874, 278] on button "Please select..." at bounding box center [653, 298] width 466 height 41
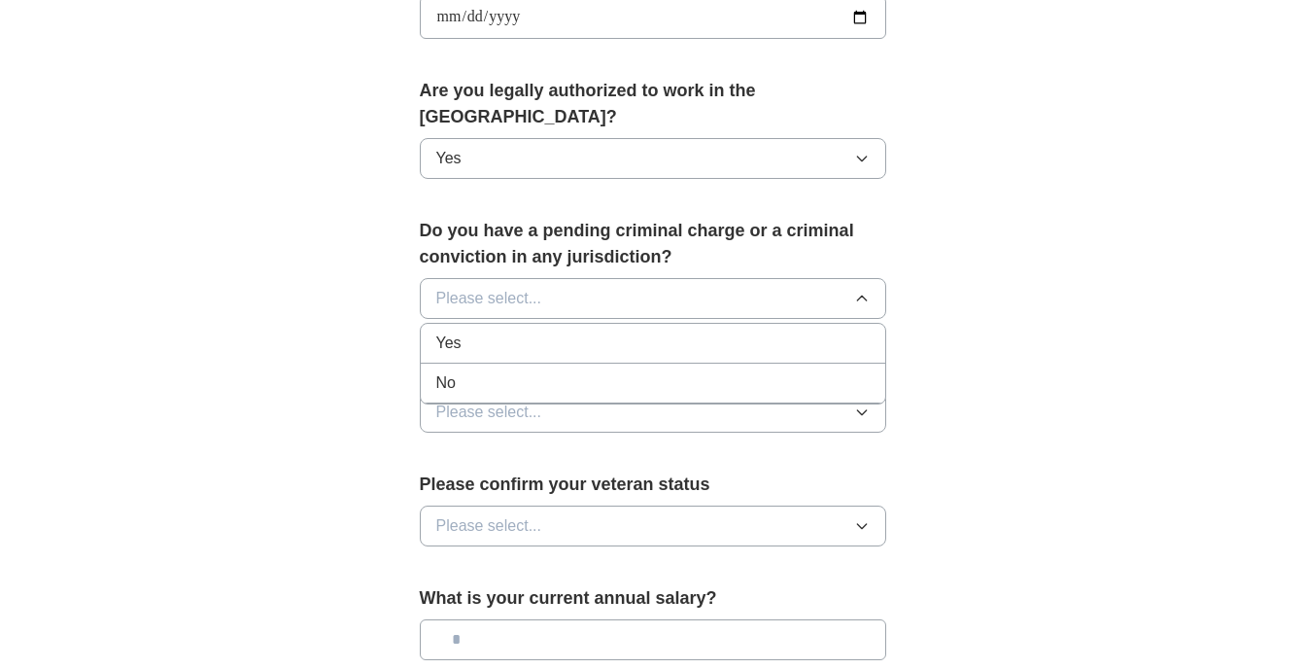
click at [814, 371] on div "No" at bounding box center [652, 382] width 433 height 23
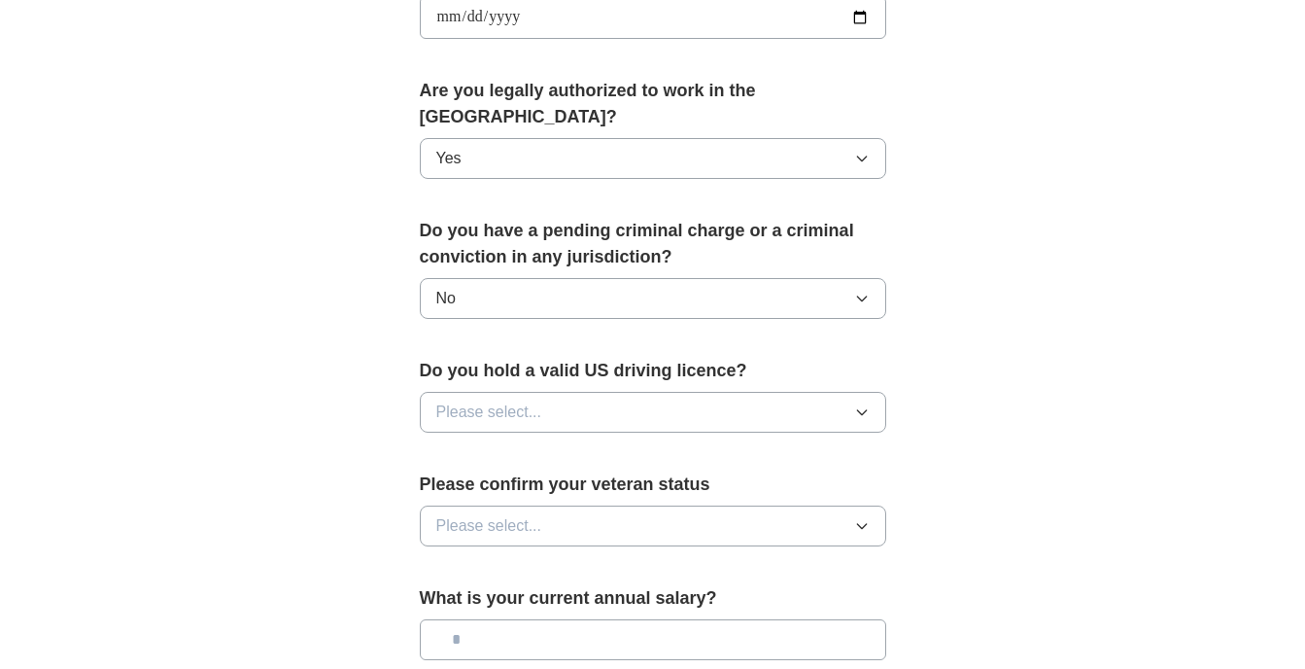
click at [857, 398] on button "Please select..." at bounding box center [653, 412] width 466 height 41
click at [829, 445] on div "Yes" at bounding box center [652, 456] width 433 height 23
click at [854, 518] on icon "button" at bounding box center [862, 526] width 16 height 16
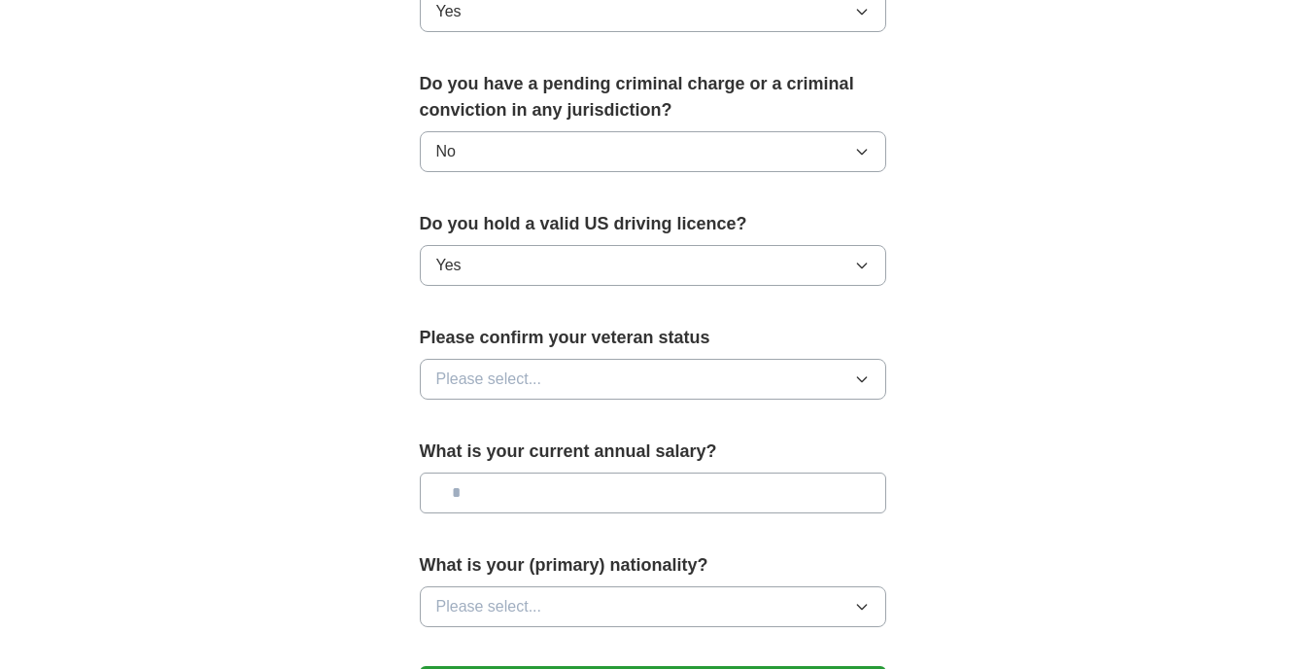
scroll to position [1098, 0]
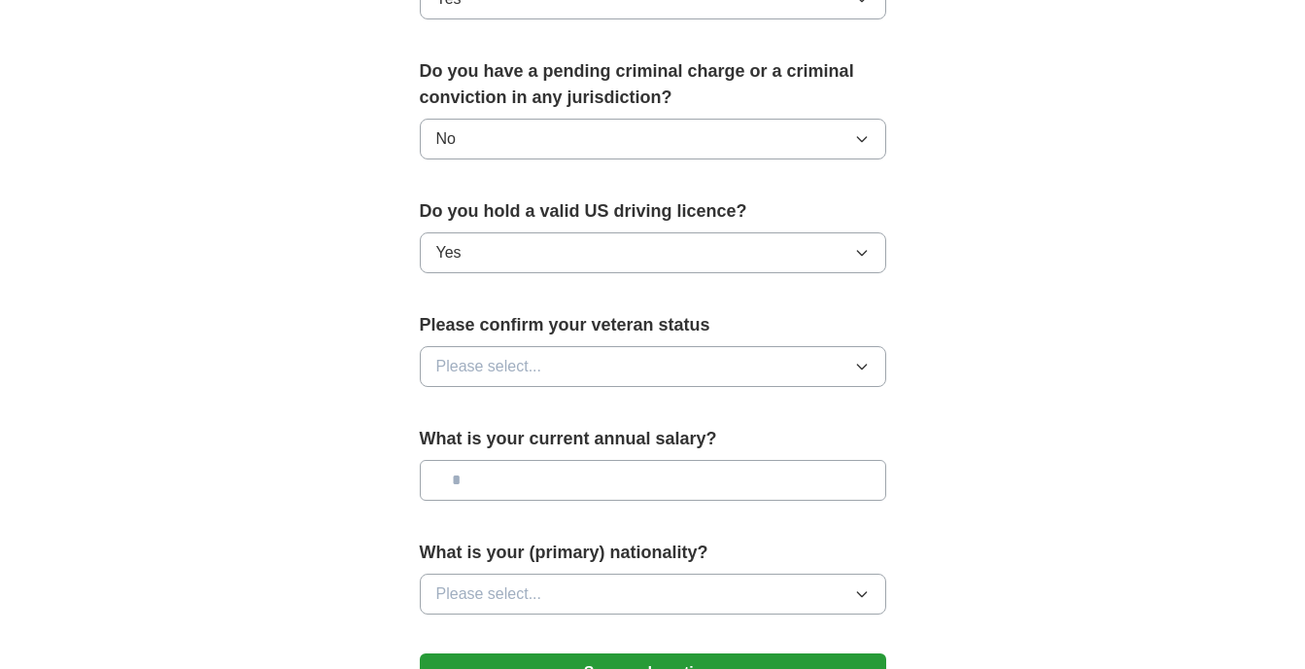
click at [862, 359] on icon "button" at bounding box center [862, 367] width 16 height 16
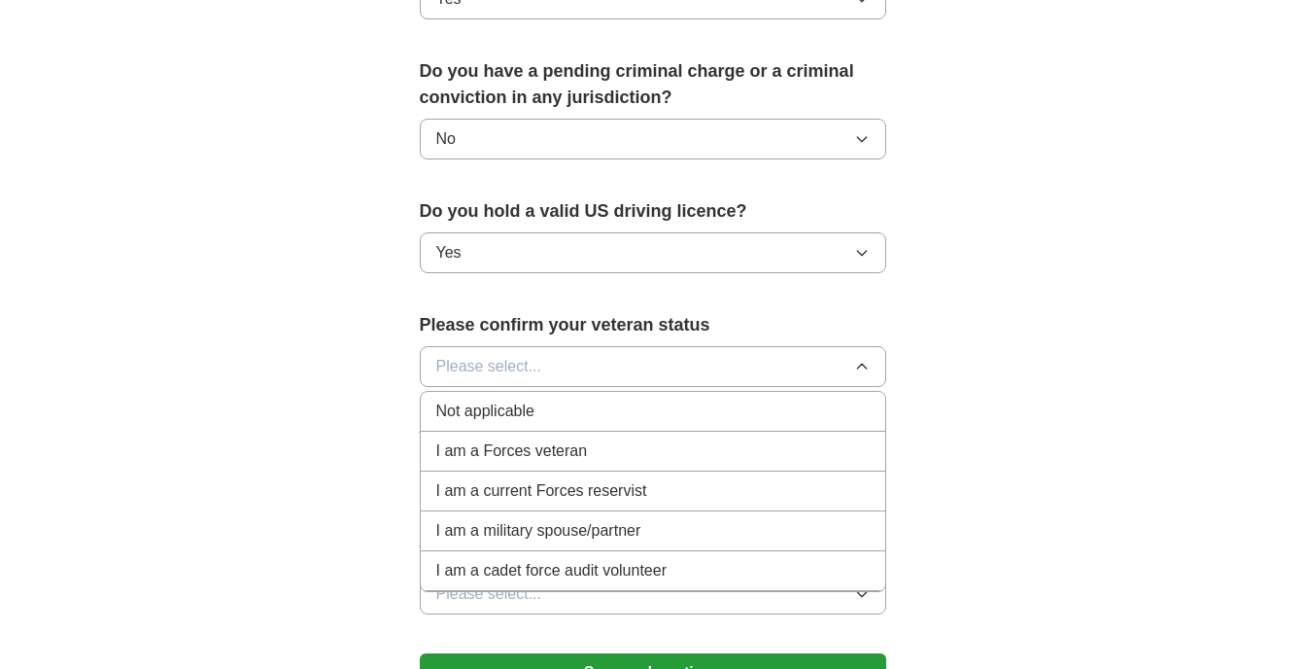
click at [738, 399] on div "Not applicable" at bounding box center [652, 410] width 433 height 23
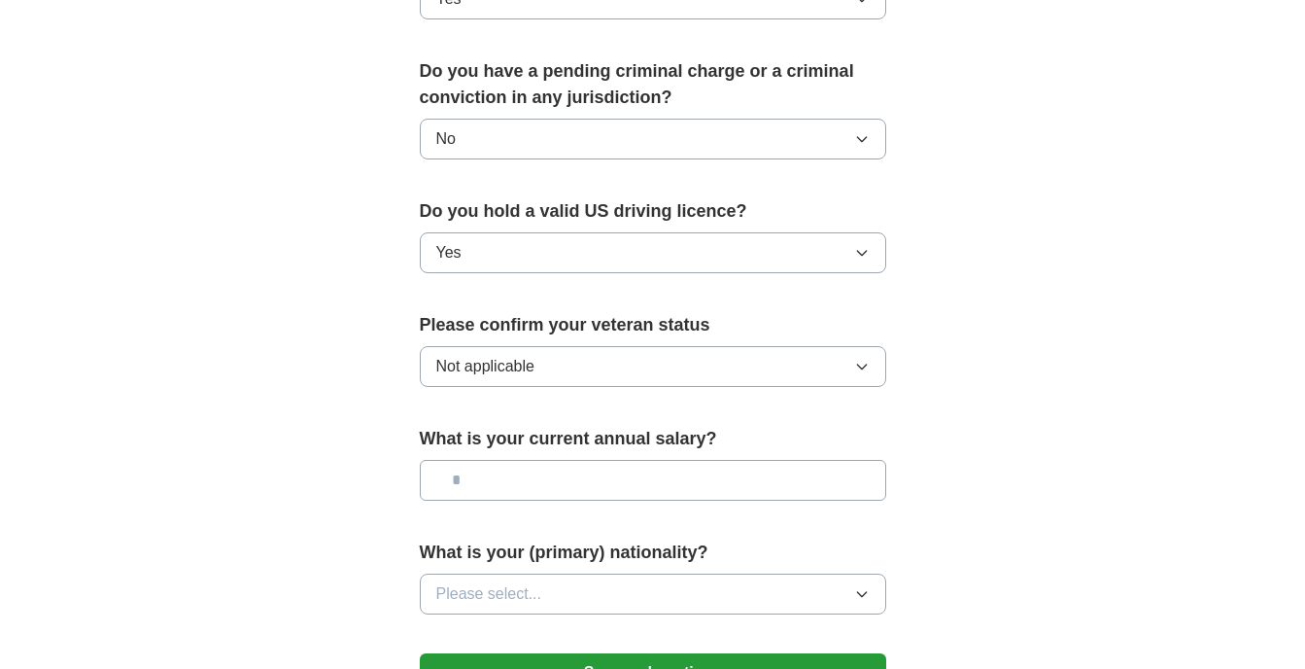
click at [533, 460] on input "text" at bounding box center [653, 480] width 466 height 41
type input "*******"
click at [867, 575] on button "Please select..." at bounding box center [653, 593] width 466 height 41
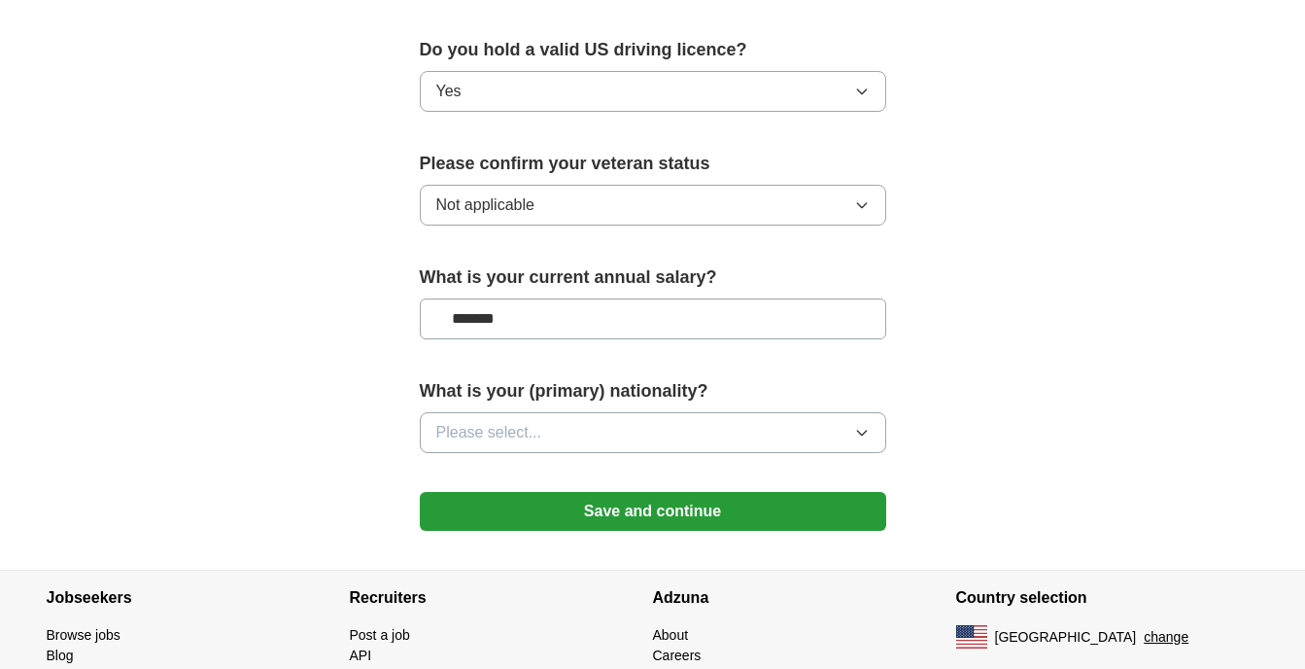
scroll to position [1330, 0]
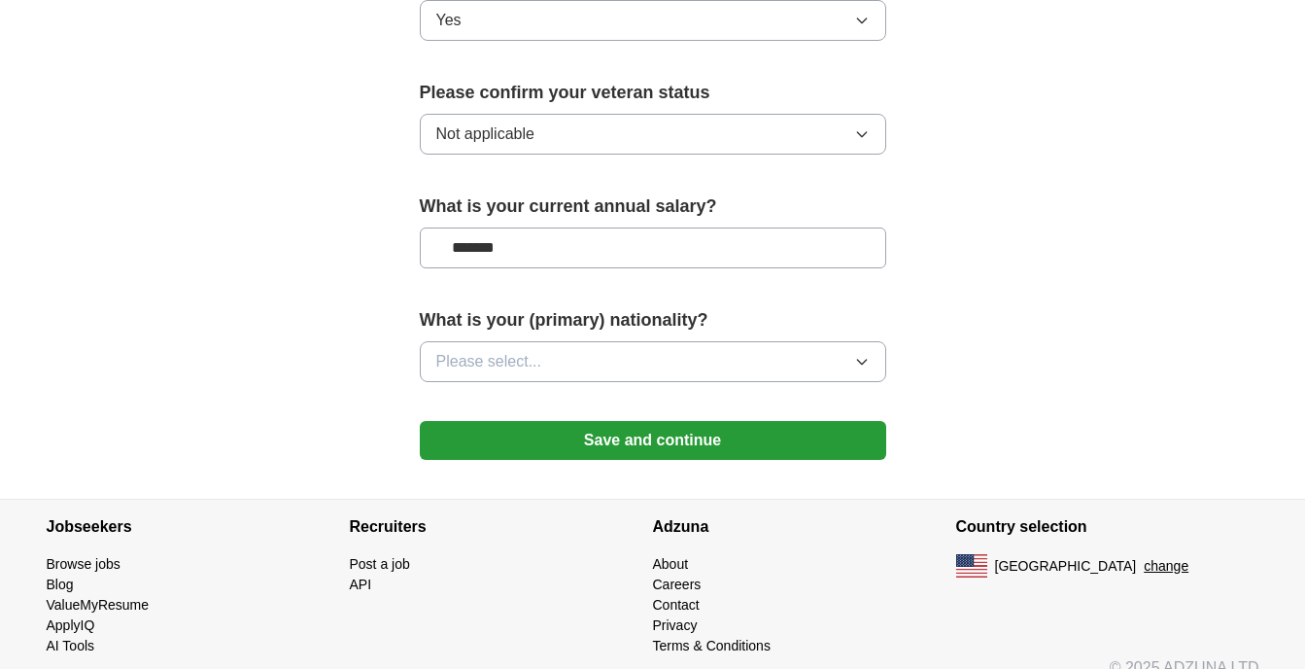
click at [862, 360] on icon "button" at bounding box center [861, 362] width 9 height 5
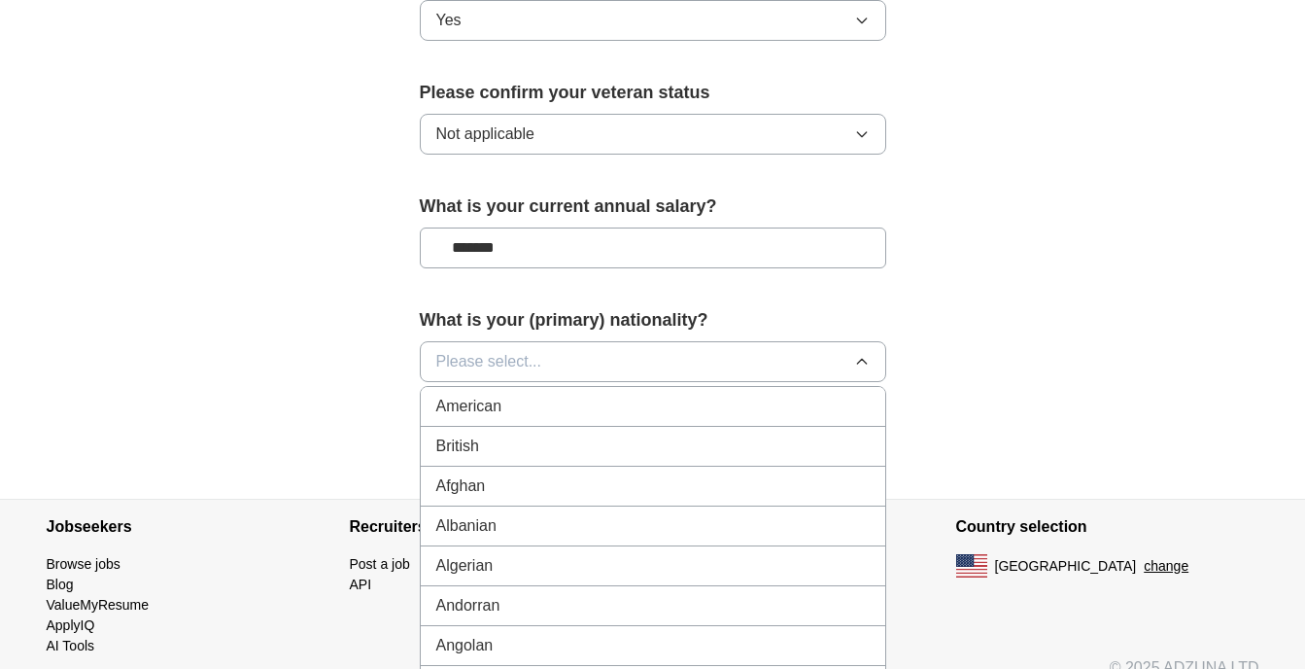
click at [557, 395] on div "American" at bounding box center [652, 406] width 433 height 23
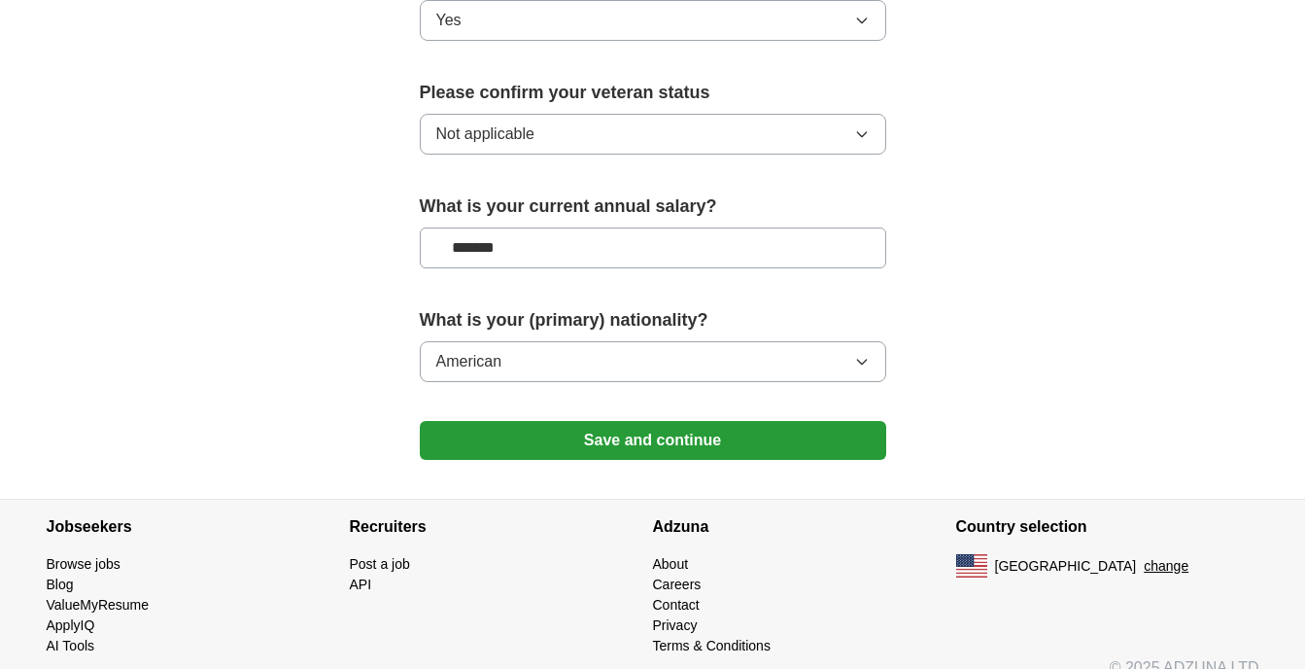
click at [647, 421] on button "Save and continue" at bounding box center [653, 440] width 466 height 39
